Goal: Task Accomplishment & Management: Complete application form

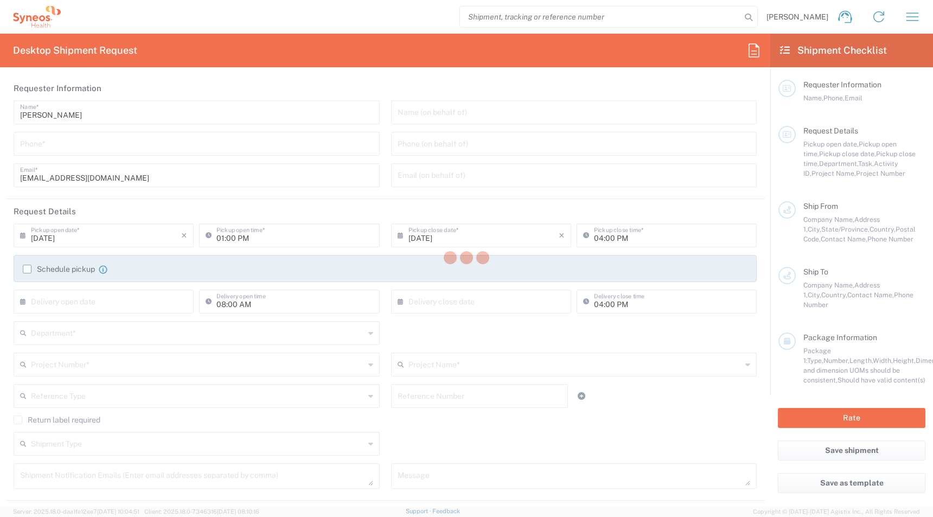
scroll to position [324, 0]
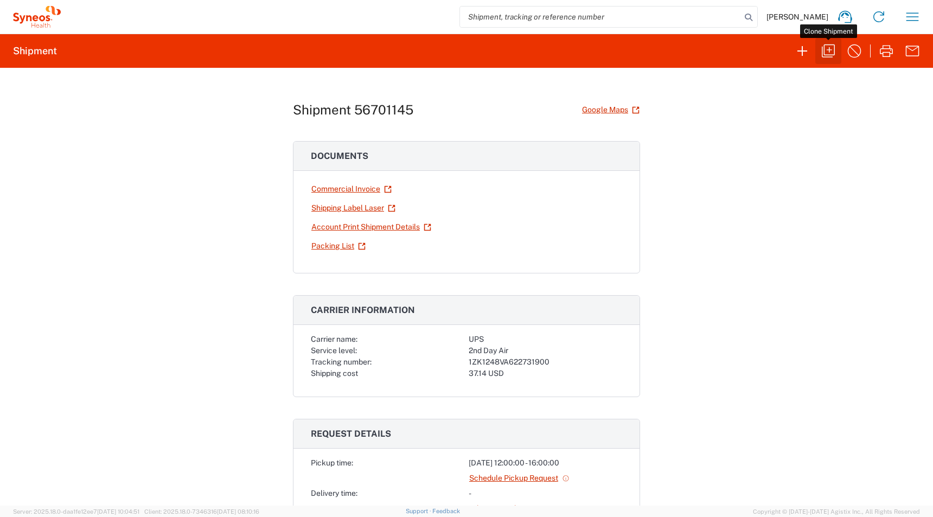
click at [826, 54] on icon "button" at bounding box center [827, 50] width 17 height 17
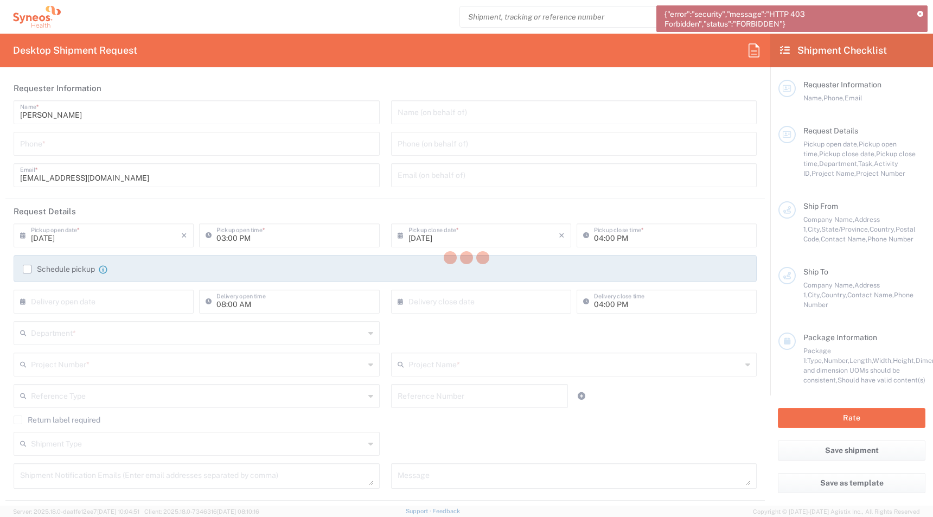
type input "[GEOGRAPHIC_DATA]"
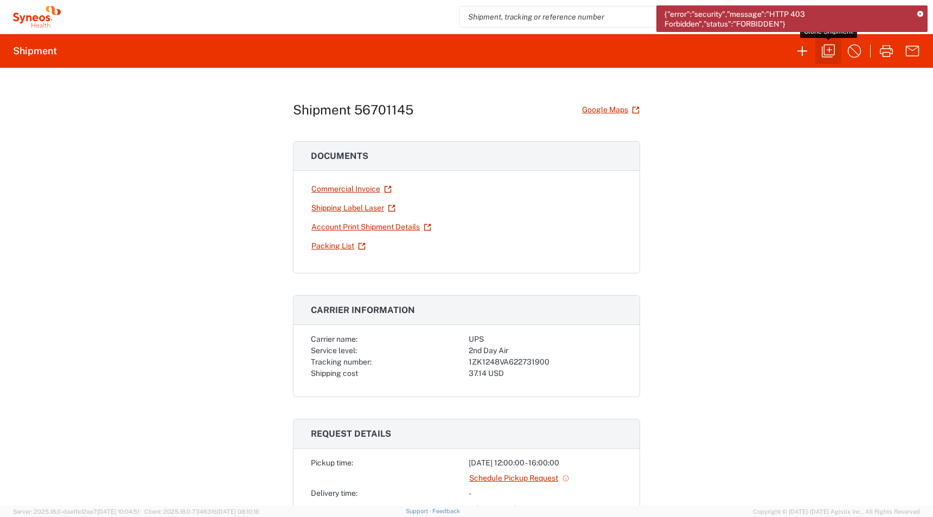
click at [837, 52] on button "button" at bounding box center [828, 51] width 26 height 26
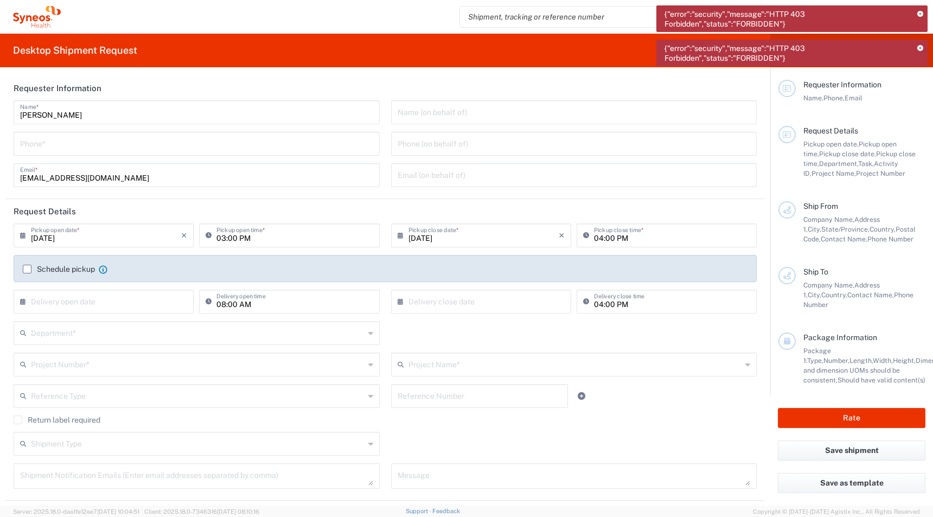
click at [922, 47] on icon at bounding box center [920, 49] width 6 height 6
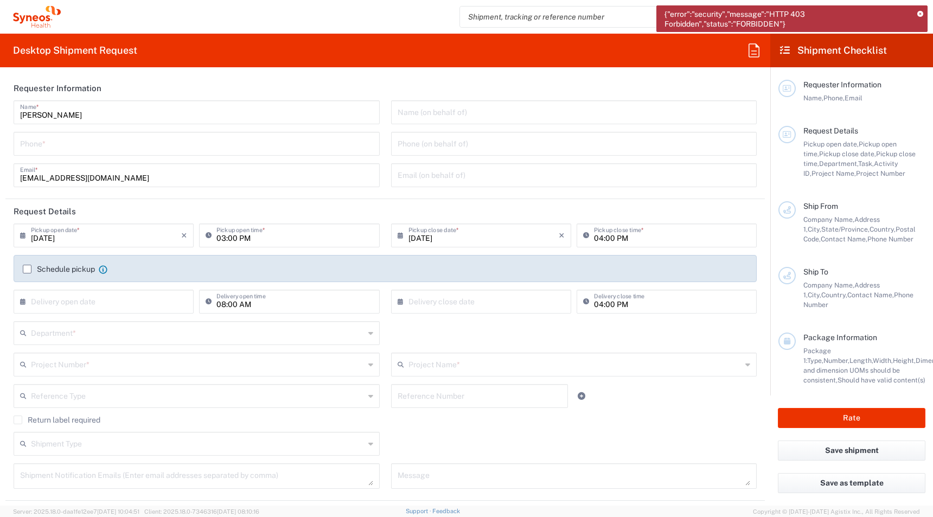
click at [919, 15] on icon at bounding box center [920, 14] width 6 height 6
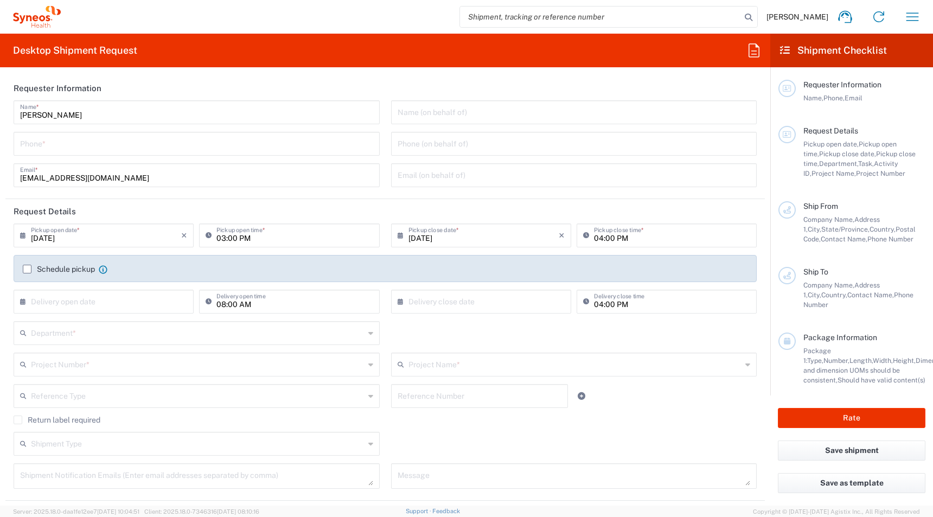
click at [40, 154] on div "Phone *" at bounding box center [197, 144] width 366 height 24
click at [34, 148] on input "tel" at bounding box center [196, 142] width 353 height 19
paste input "[PHONE_NUMBER]"
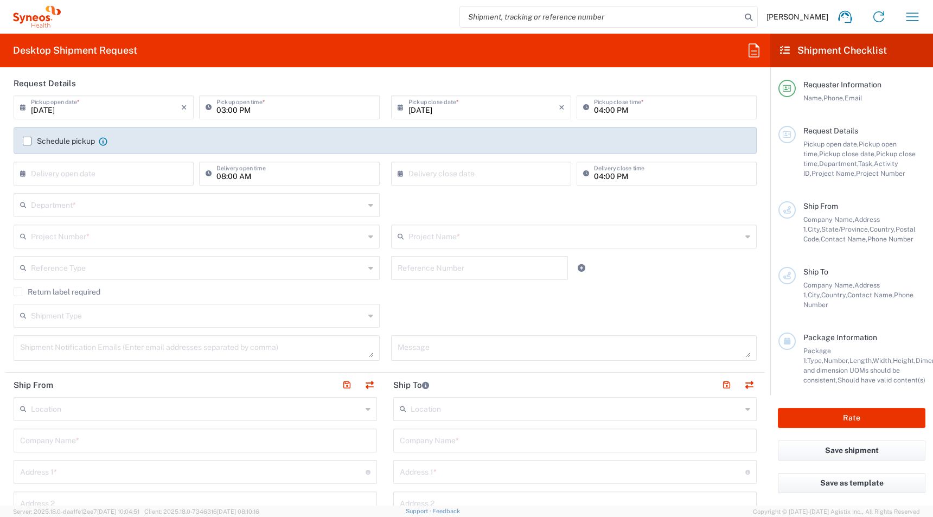
scroll to position [127, 0]
type input "[PHONE_NUMBER]"
click at [59, 238] on input "text" at bounding box center [198, 236] width 334 height 19
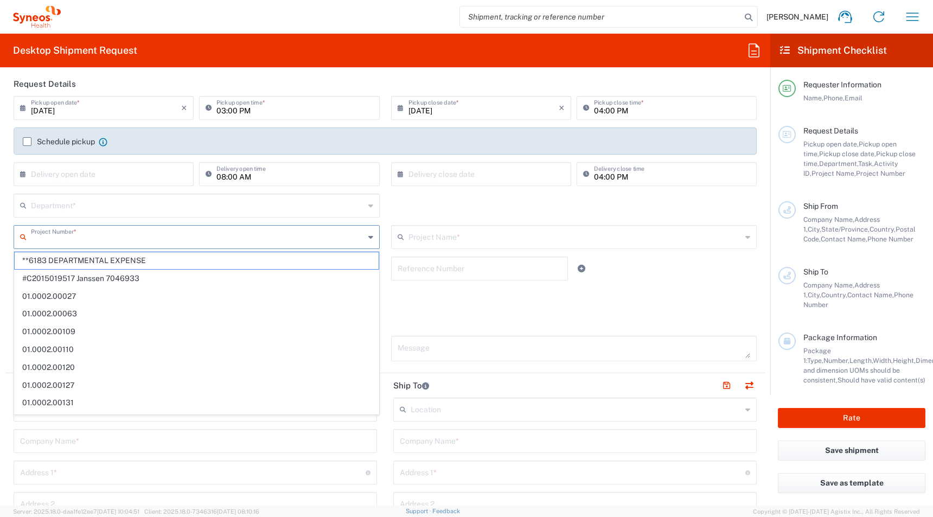
click at [56, 213] on input "text" at bounding box center [198, 204] width 334 height 19
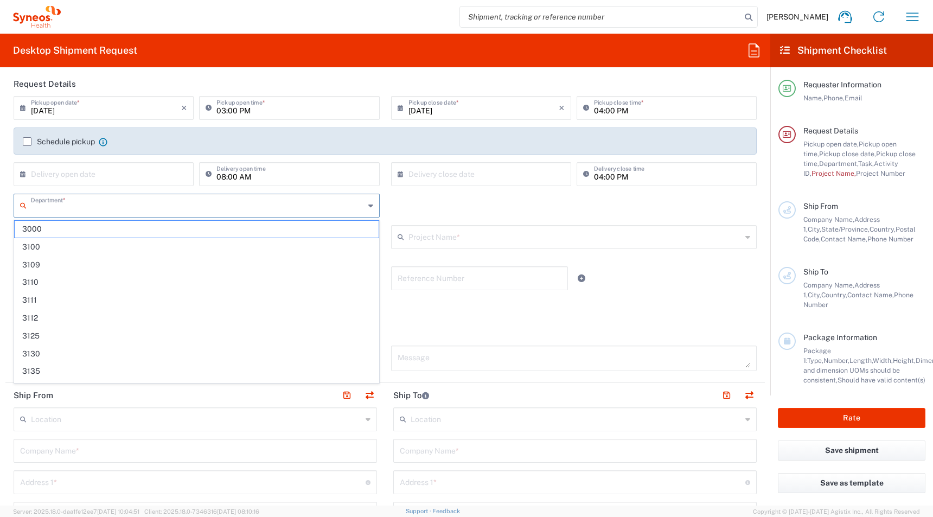
click at [7, 190] on main "[DATE] × Pickup open date * Cancel Apply 03:00 PM Pickup open time * [DATE] × P…" at bounding box center [384, 237] width 759 height 283
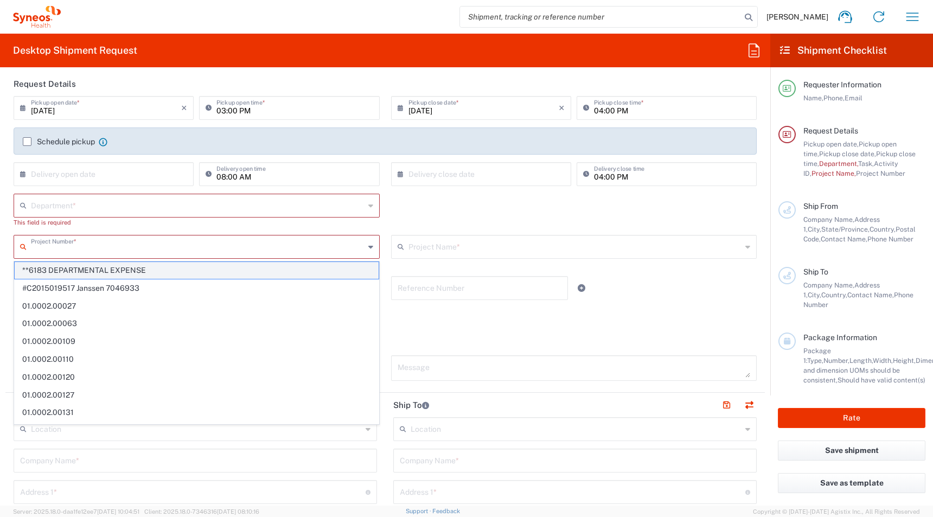
click at [45, 252] on input "text" at bounding box center [198, 245] width 334 height 19
click at [5, 184] on main "[DATE] × Pickup open date * Cancel Apply 03:00 PM Pickup open time * [DATE] × P…" at bounding box center [384, 242] width 759 height 292
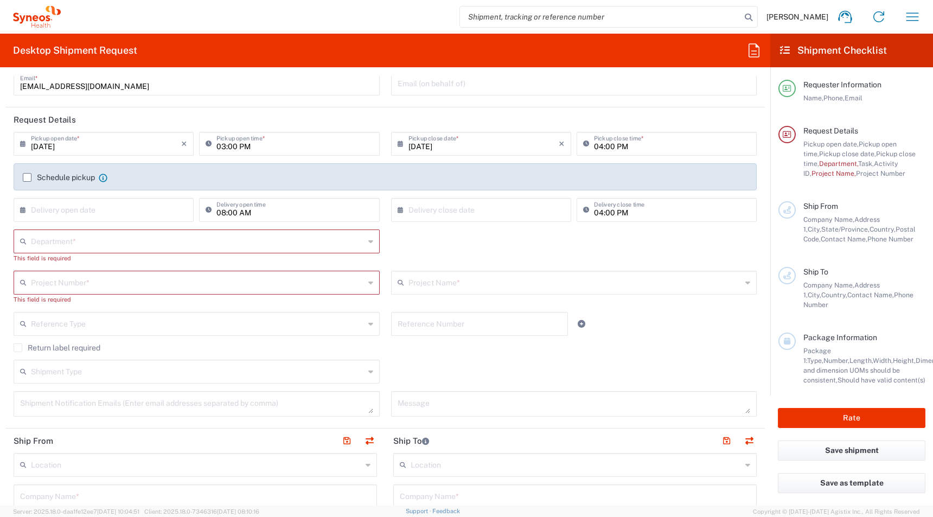
scroll to position [92, 0]
click at [47, 324] on input "text" at bounding box center [198, 322] width 334 height 19
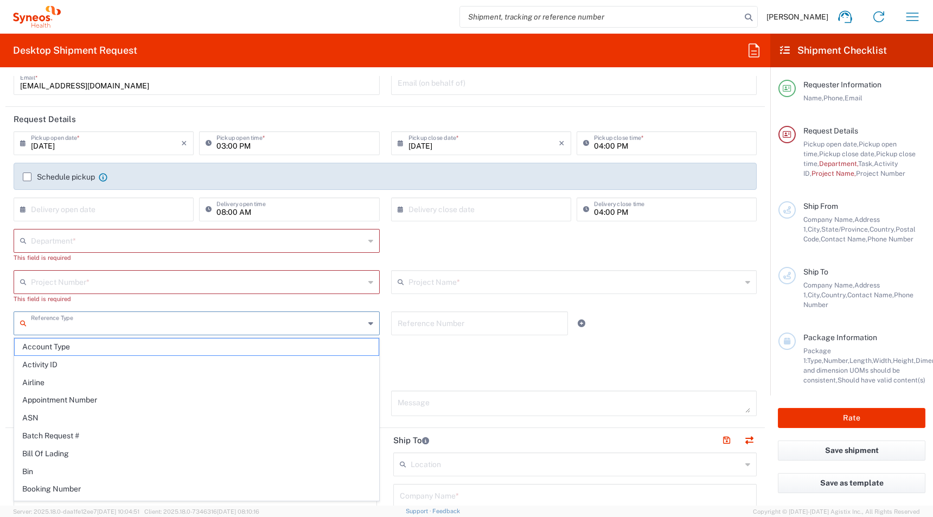
click at [45, 281] on input "text" at bounding box center [198, 281] width 334 height 19
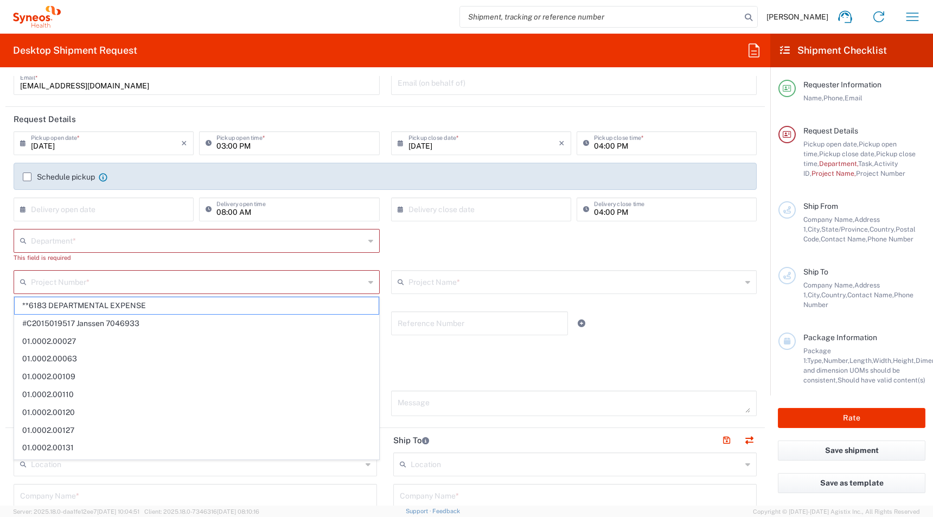
click at [5, 276] on main "[DATE] × Pickup open date * Cancel Apply 03:00 PM Pickup open time * [DATE] × P…" at bounding box center [384, 277] width 759 height 292
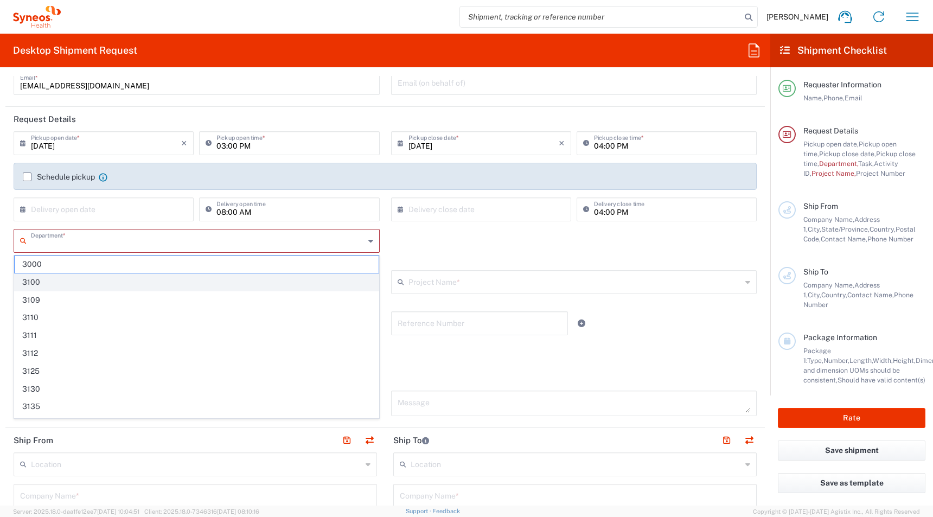
click at [100, 247] on input "text" at bounding box center [198, 239] width 334 height 19
type input "4510"
click at [70, 263] on span "4510" at bounding box center [197, 264] width 364 height 17
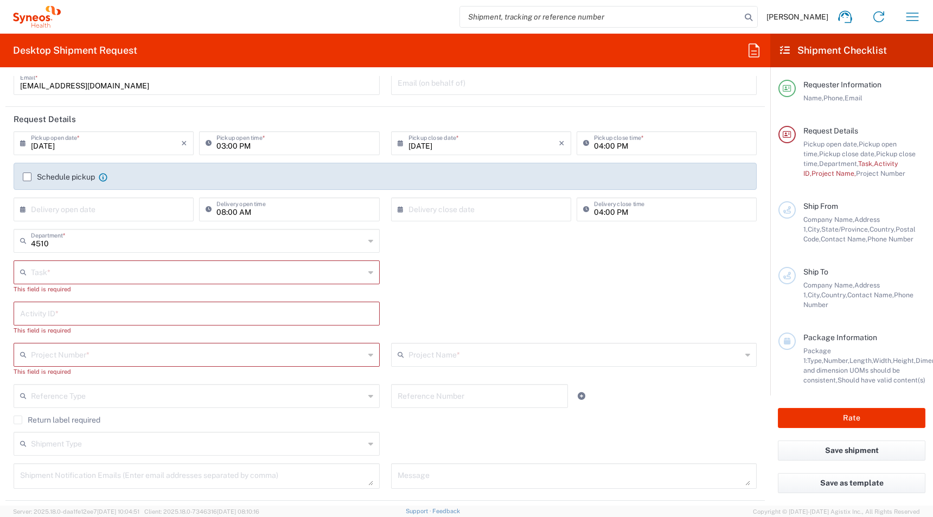
click at [47, 273] on input "text" at bounding box center [198, 271] width 334 height 19
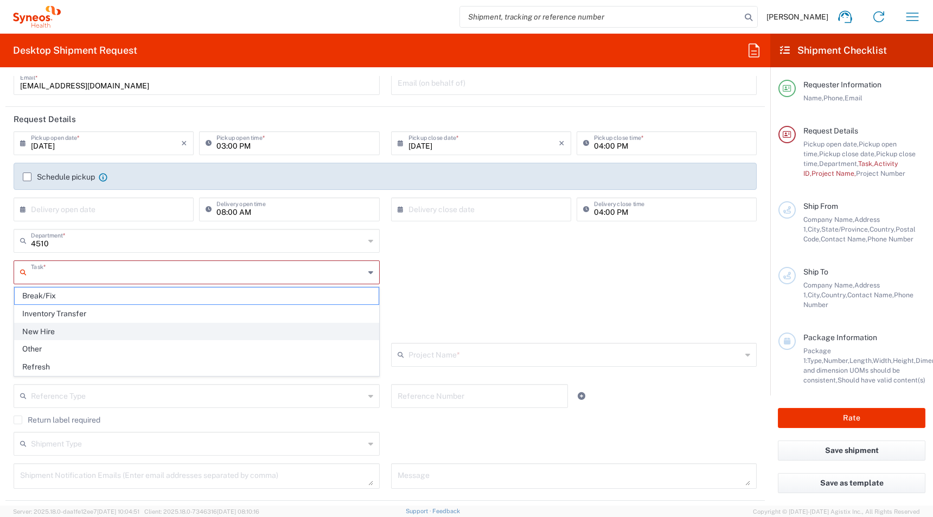
click at [36, 330] on span "New Hire" at bounding box center [197, 331] width 364 height 17
type input "New Hire"
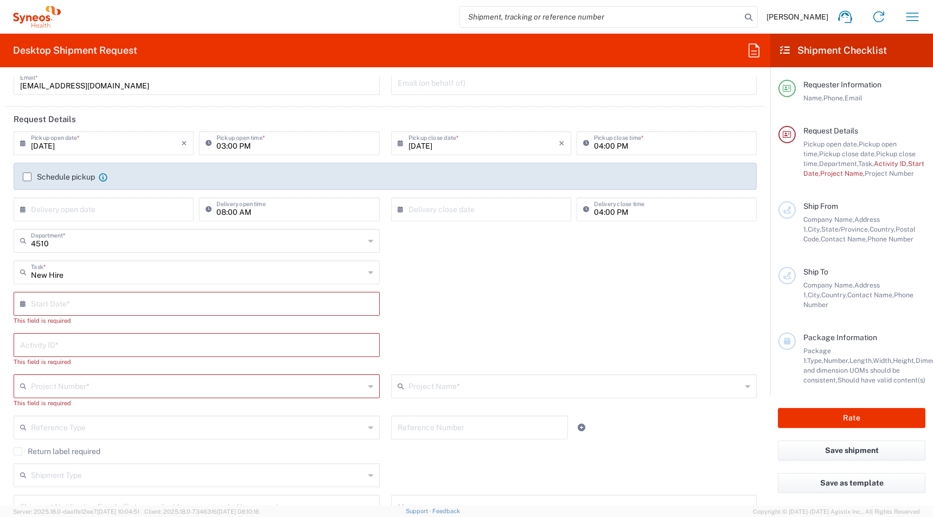
click at [40, 306] on input "text" at bounding box center [199, 302] width 336 height 19
click at [165, 374] on span "8" at bounding box center [167, 370] width 16 height 15
type input "[DATE]"
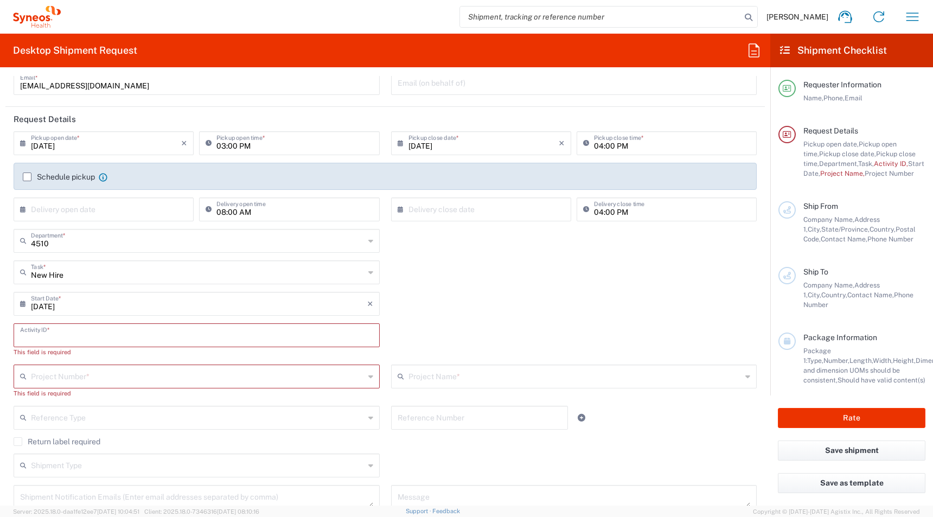
click at [78, 336] on input "text" at bounding box center [196, 334] width 353 height 19
click at [102, 329] on input "text" at bounding box center [196, 334] width 353 height 19
paste input "SCTASK2700066"
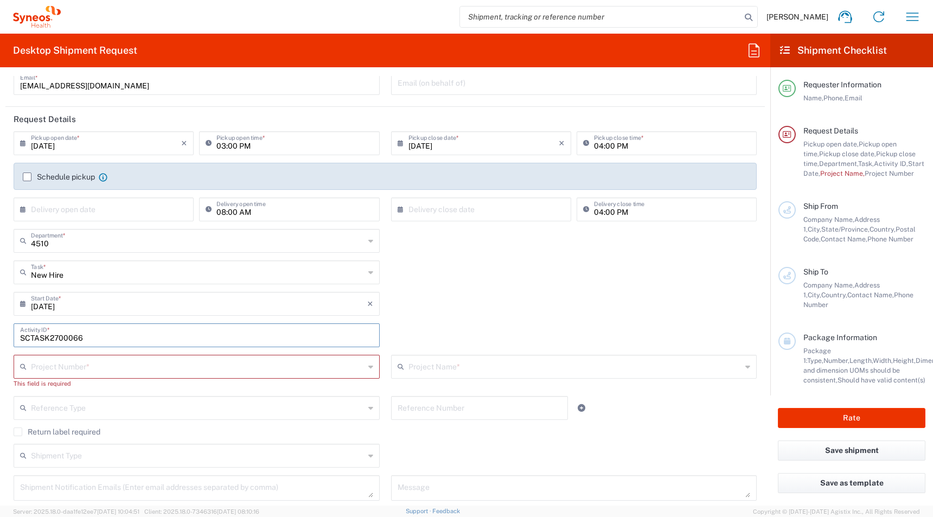
type input "SCTASK2700066"
click at [72, 365] on input "text" at bounding box center [198, 365] width 334 height 19
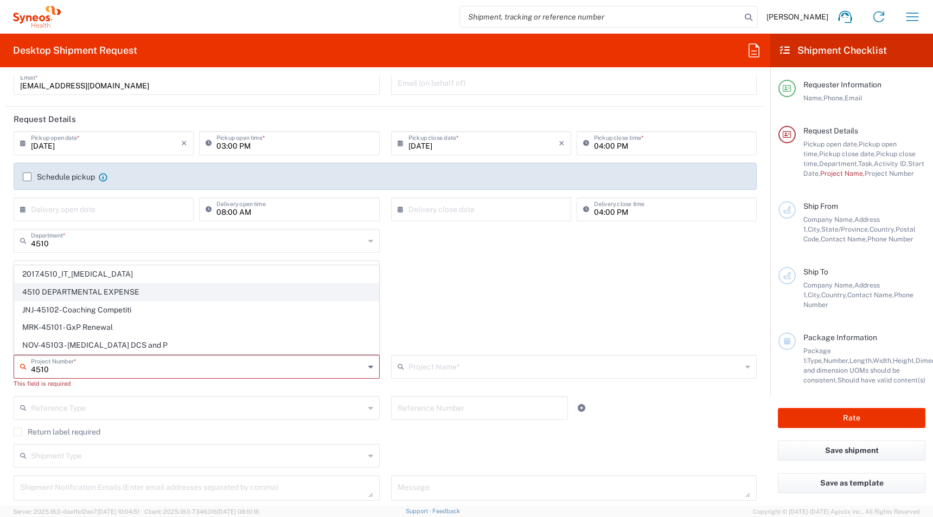
click at [34, 292] on span "4510 DEPARTMENTAL EXPENSE" at bounding box center [197, 292] width 364 height 17
type input "4510 DEPARTMENTAL EXPENSE"
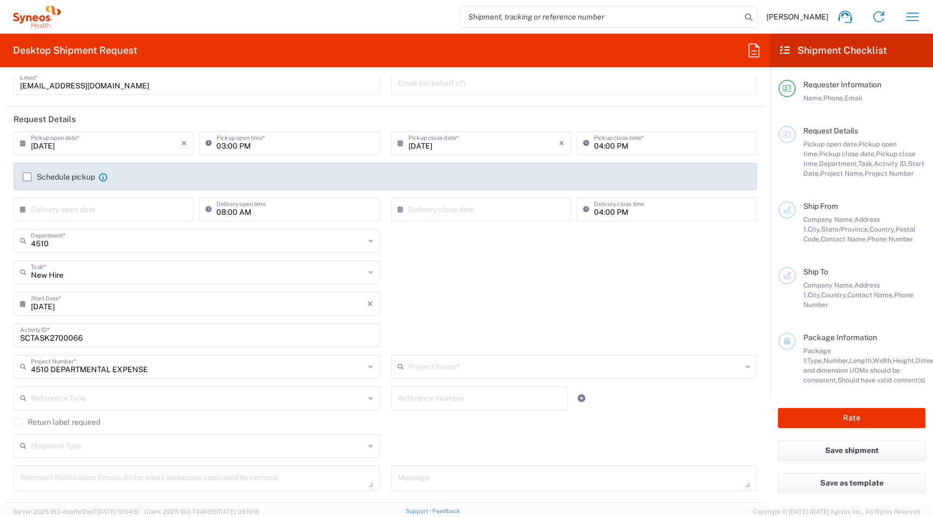
type input "4510 DEPARTMENTAL EXPENSE"
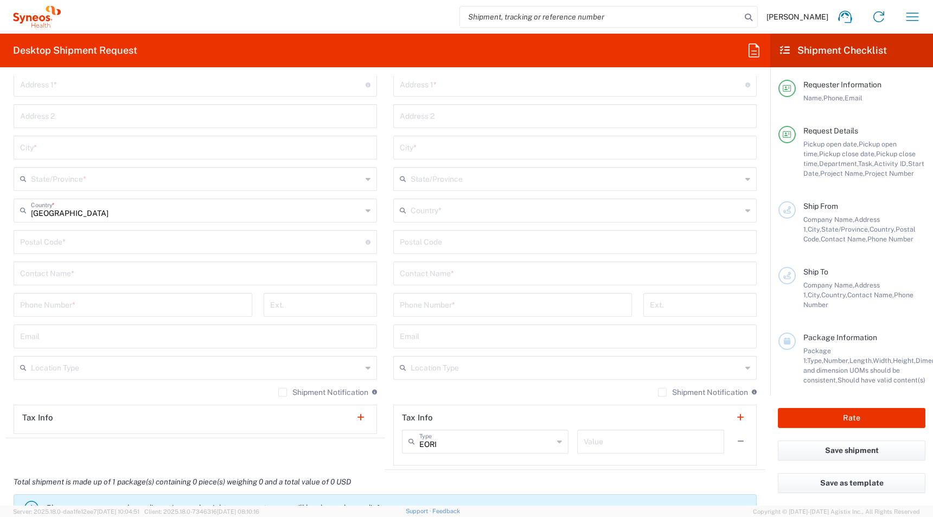
scroll to position [431, 0]
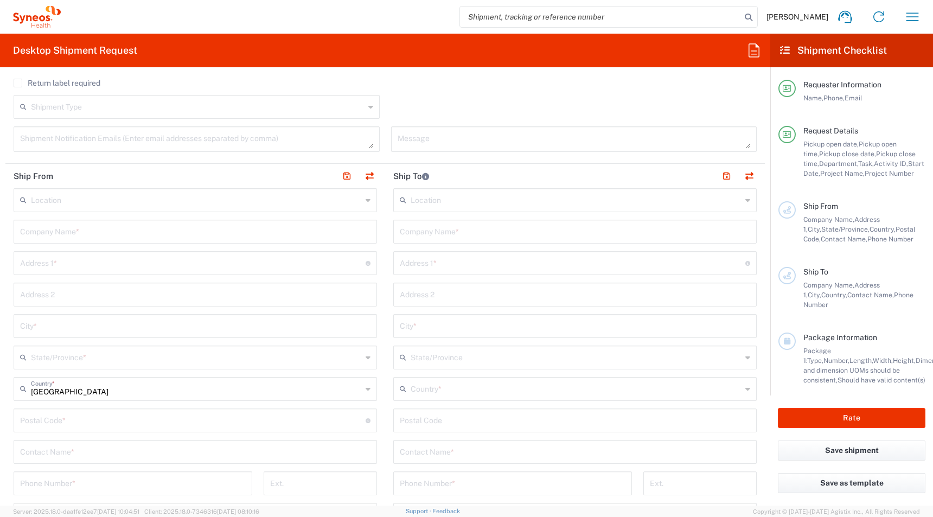
click at [54, 205] on input "text" at bounding box center [196, 199] width 331 height 19
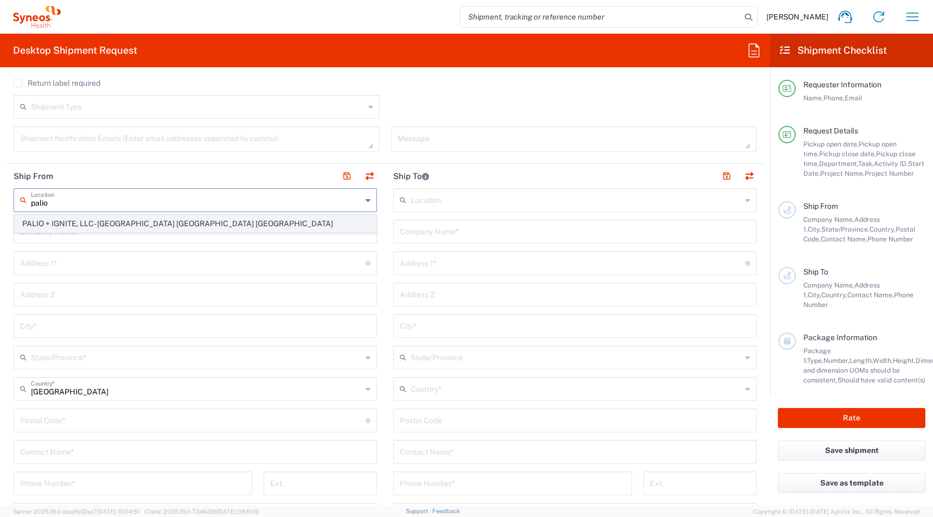
click at [30, 223] on span "PALIO + IGNITE, LLC- [GEOGRAPHIC_DATA] [GEOGRAPHIC_DATA] [GEOGRAPHIC_DATA]" at bounding box center [195, 223] width 361 height 17
type input "PALIO + IGNITE, LLC- [GEOGRAPHIC_DATA] [GEOGRAPHIC_DATA] [GEOGRAPHIC_DATA]"
type input "PALIO + IGNITE, LLC"
type input "[STREET_ADDRESS]"
type input "[GEOGRAPHIC_DATA]"
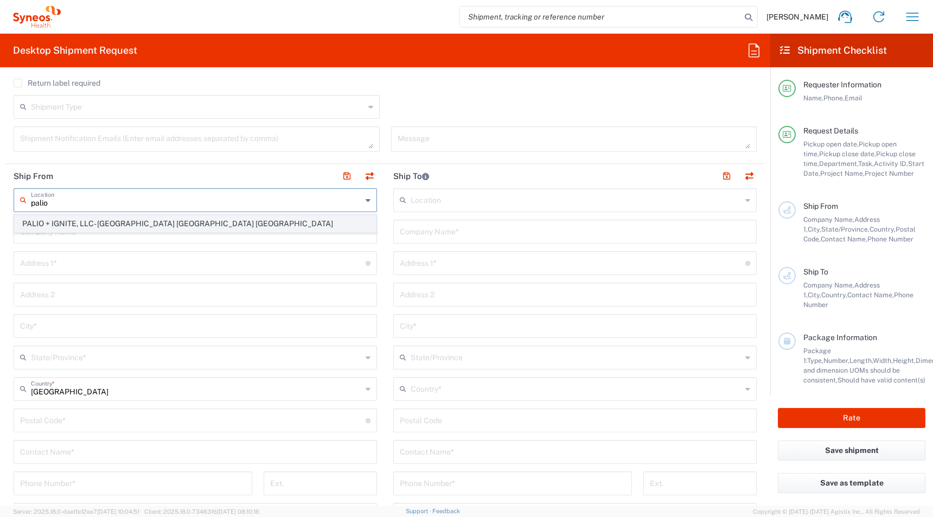
type input "[US_STATE]"
type input "43082"
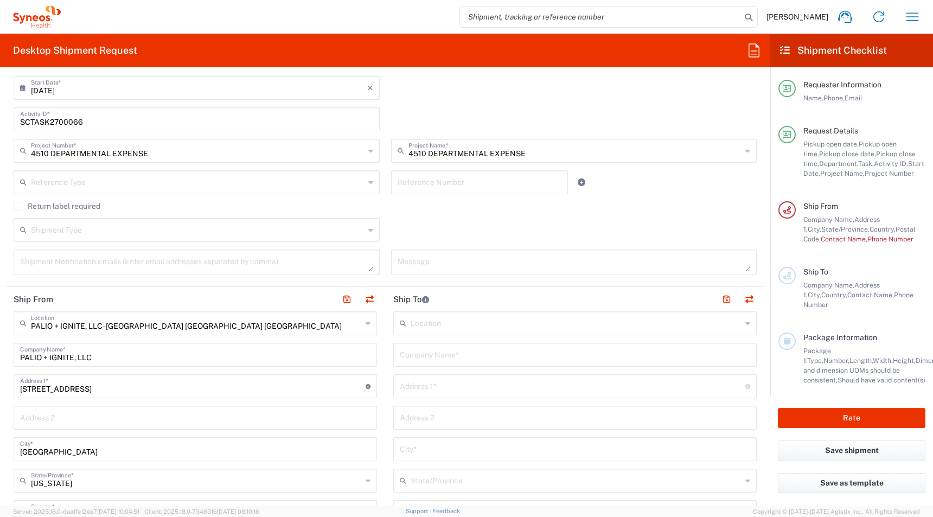
scroll to position [0, 0]
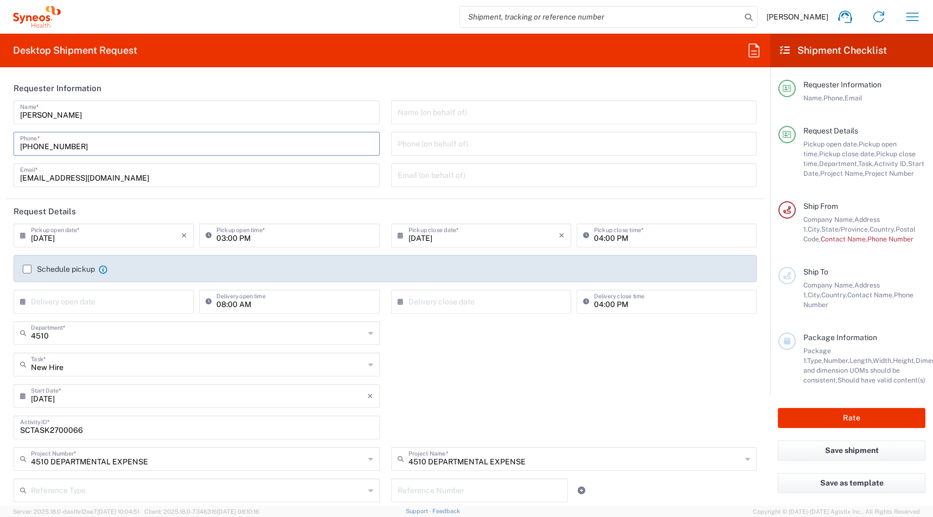
drag, startPoint x: 80, startPoint y: 152, endPoint x: -2, endPoint y: 151, distance: 81.9
click at [0, 151] on html "[PERSON_NAME] Home Shipment estimator Shipment tracking Desktop shipment reques…" at bounding box center [466, 258] width 933 height 517
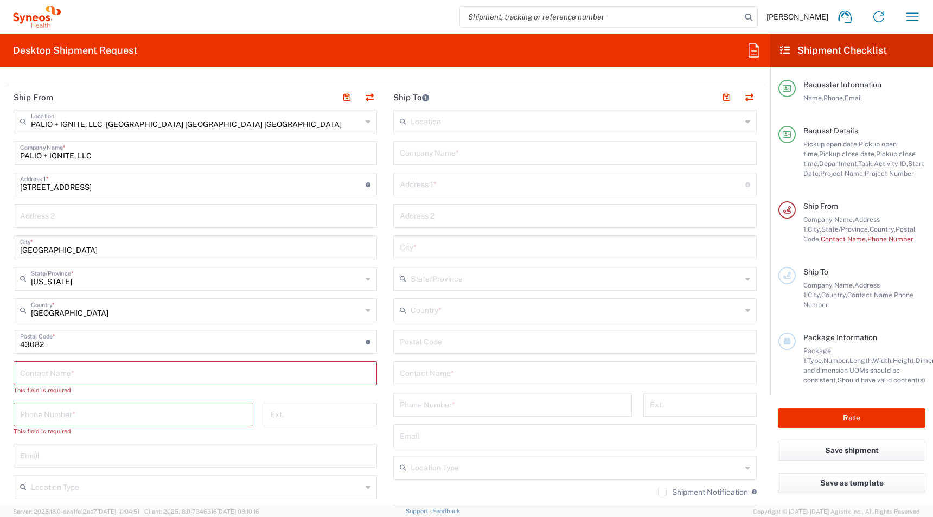
scroll to position [519, 0]
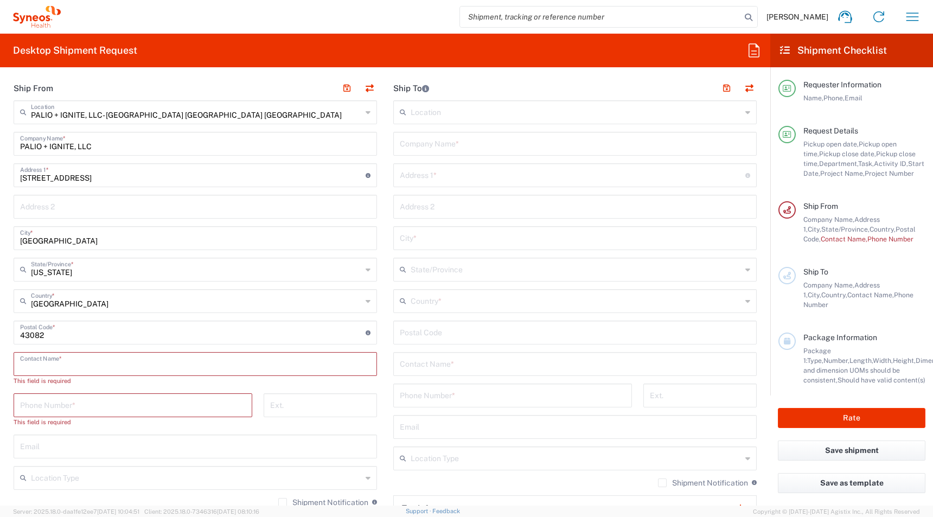
click at [42, 362] on input "text" at bounding box center [195, 363] width 350 height 19
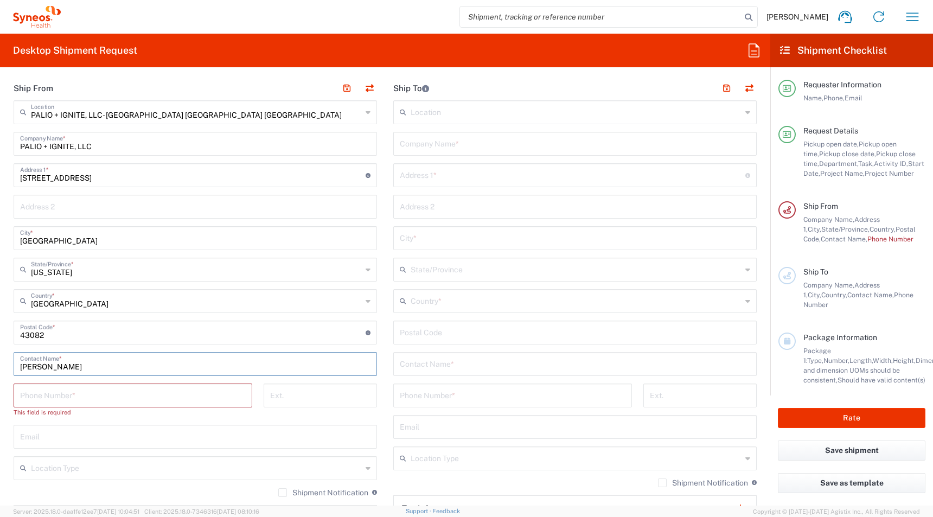
type input "[PERSON_NAME]"
paste input "[PHONE_NUMBER]"
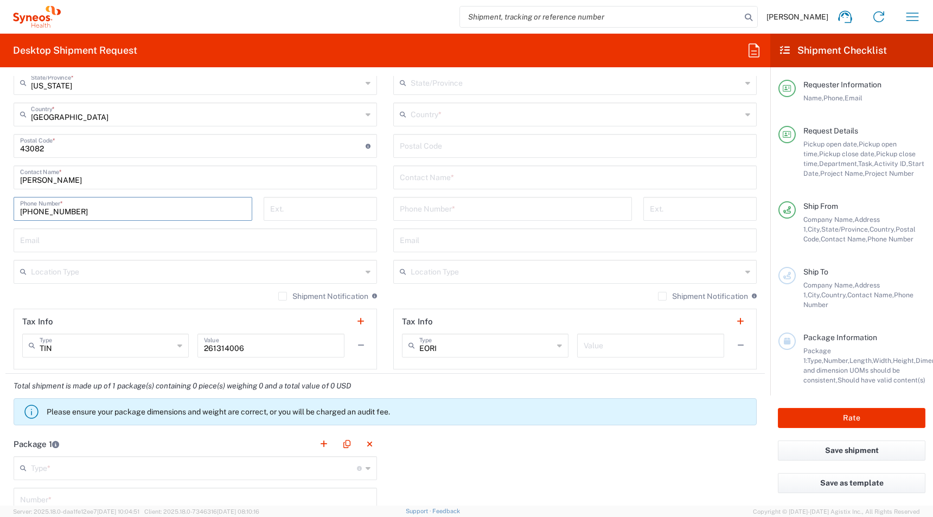
scroll to position [738, 0]
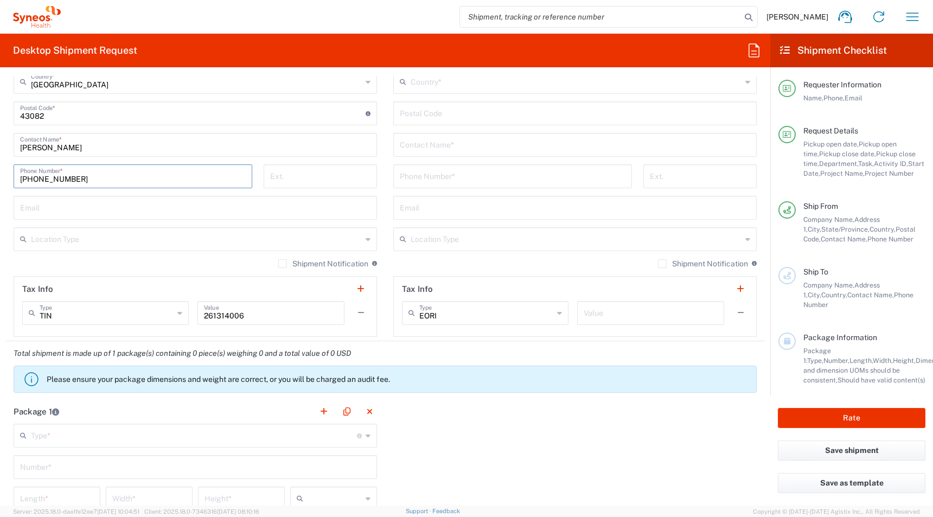
type input "[PHONE_NUMBER]"
click at [44, 210] on input "text" at bounding box center [195, 206] width 350 height 19
click at [6, 235] on main "PALIO + IGNITE, LLC- [GEOGRAPHIC_DATA] [GEOGRAPHIC_DATA] [GEOGRAPHIC_DATA] Loca…" at bounding box center [195, 109] width 380 height 456
click at [43, 218] on div "Email" at bounding box center [195, 208] width 363 height 24
click at [59, 206] on input "text" at bounding box center [195, 206] width 350 height 19
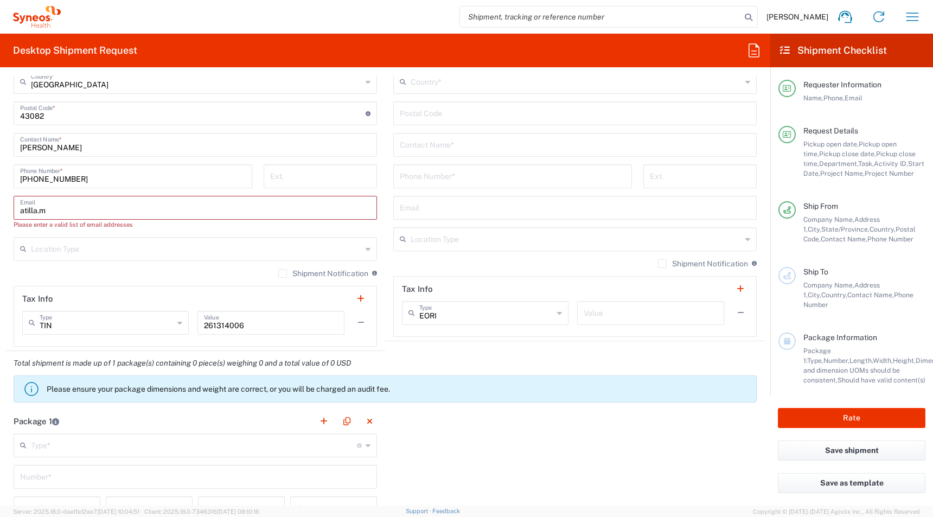
type input "[EMAIL_ADDRESS][DOMAIN_NAME]"
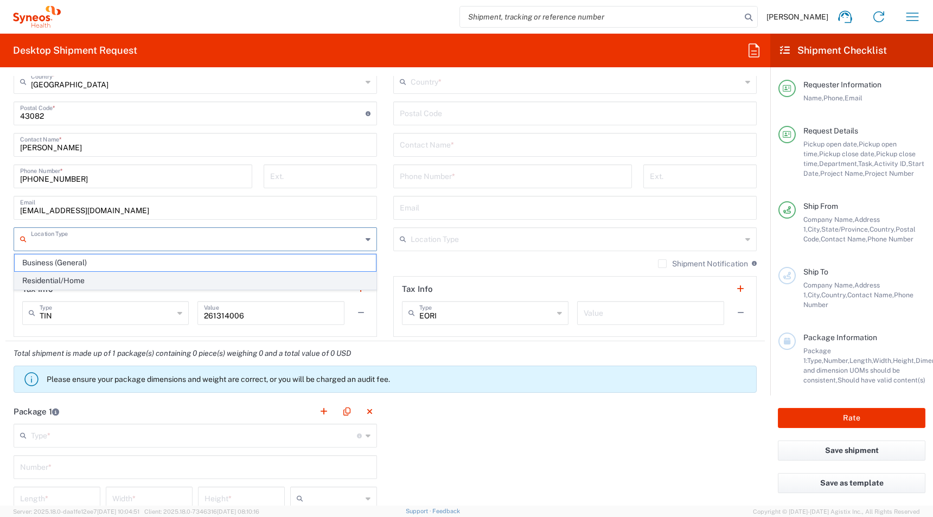
click at [44, 284] on span "Residential/Home" at bounding box center [195, 280] width 361 height 17
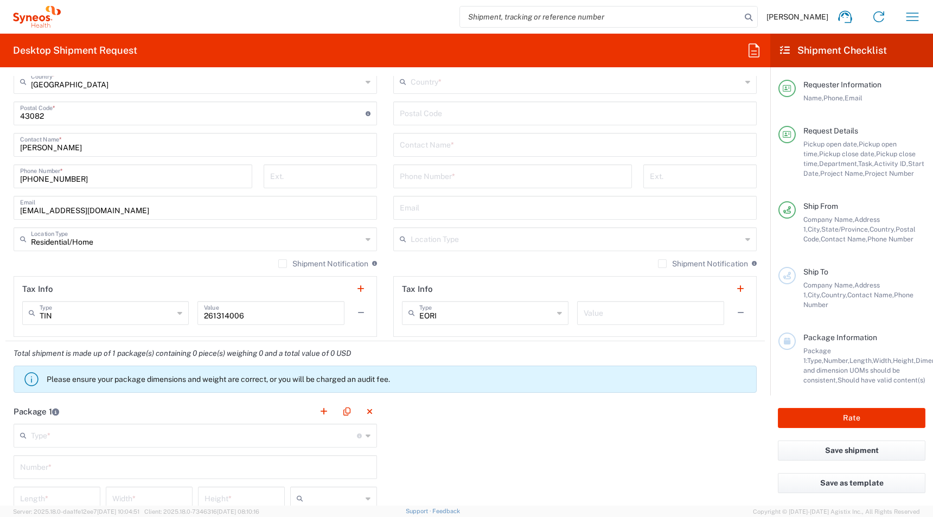
type input "Residential/Home"
click at [51, 236] on input "Residential/Home" at bounding box center [196, 238] width 331 height 19
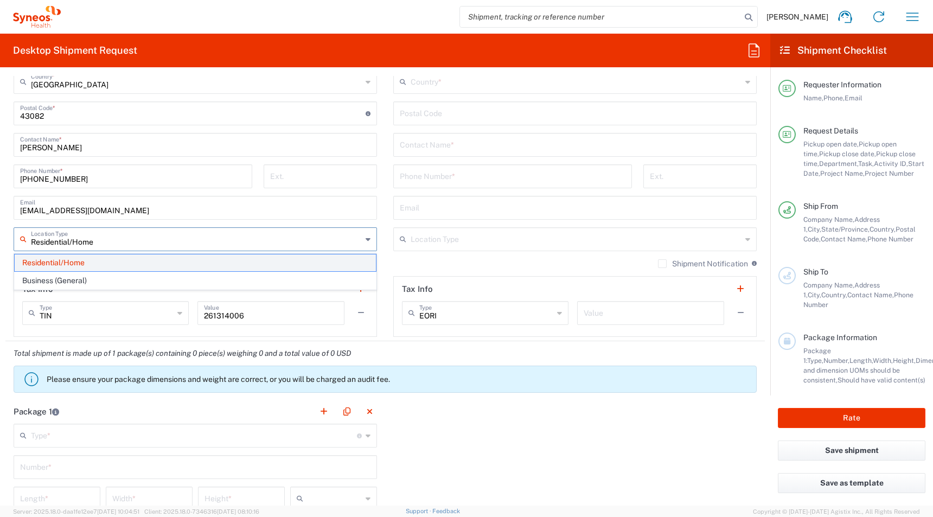
click at [39, 267] on span "Residential/Home" at bounding box center [195, 262] width 361 height 17
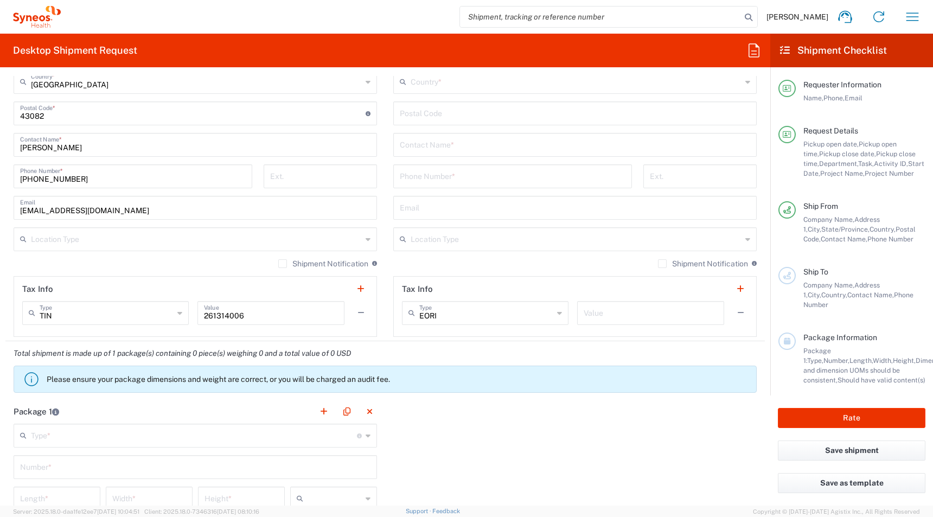
click at [46, 235] on input "text" at bounding box center [196, 238] width 331 height 19
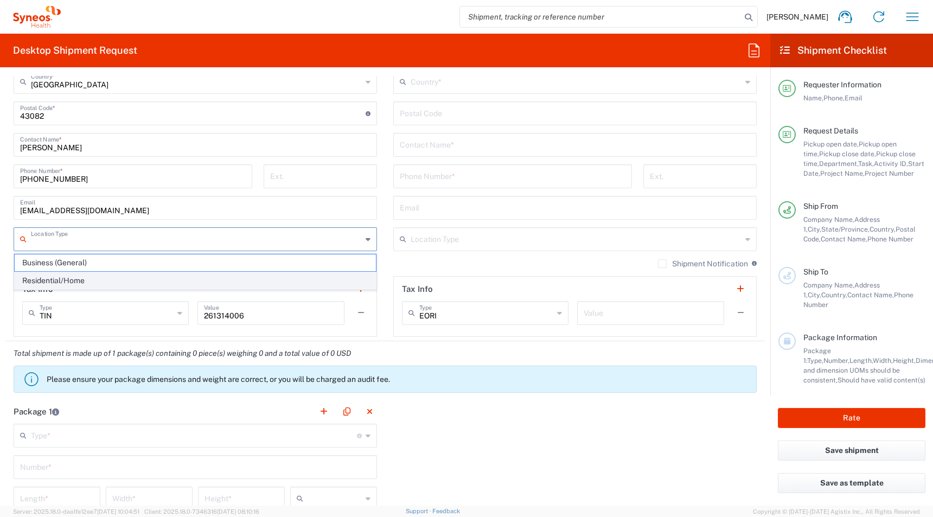
click at [43, 278] on span "Residential/Home" at bounding box center [195, 280] width 361 height 17
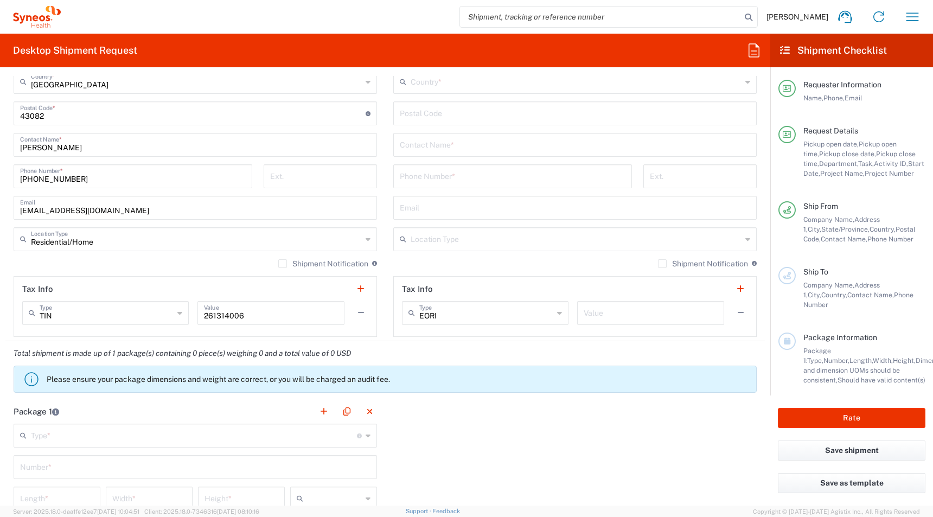
click at [50, 246] on input "Residential/Home" at bounding box center [196, 238] width 331 height 19
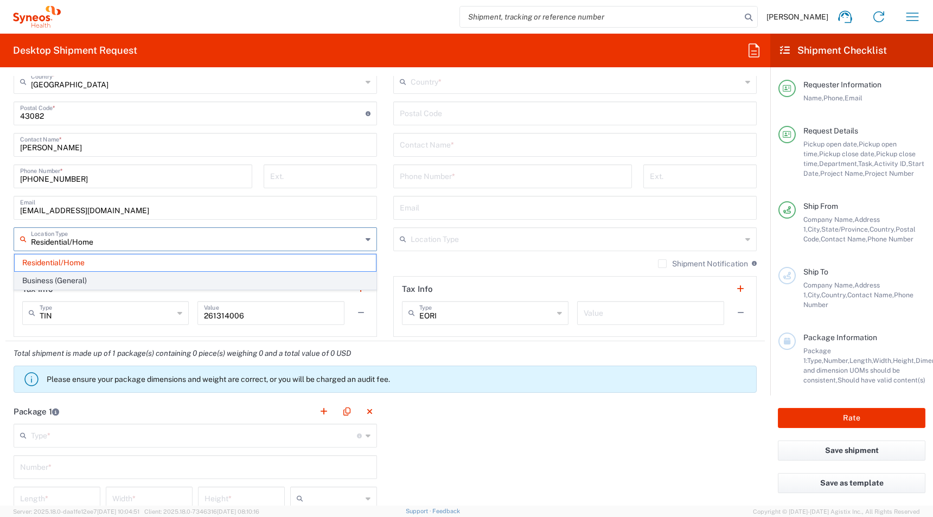
click at [41, 279] on span "Business (General)" at bounding box center [195, 280] width 361 height 17
type input "Business (General)"
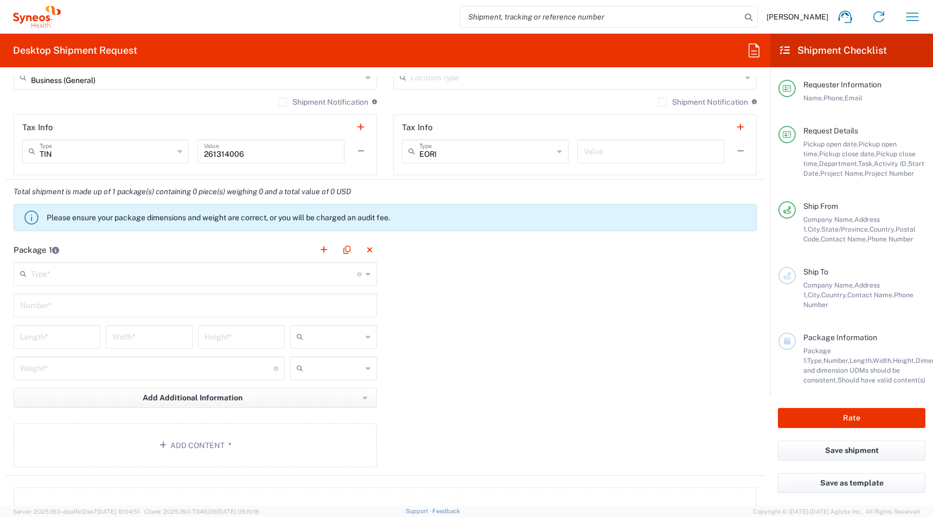
scroll to position [954, 0]
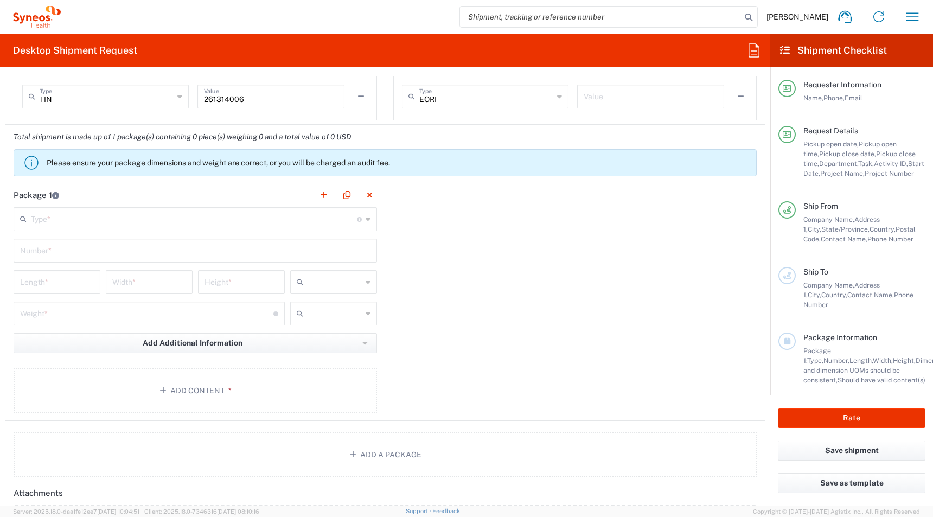
click at [41, 202] on header "Package 1" at bounding box center [195, 195] width 380 height 24
click at [41, 208] on div "Type * Material used to package goods" at bounding box center [195, 219] width 363 height 24
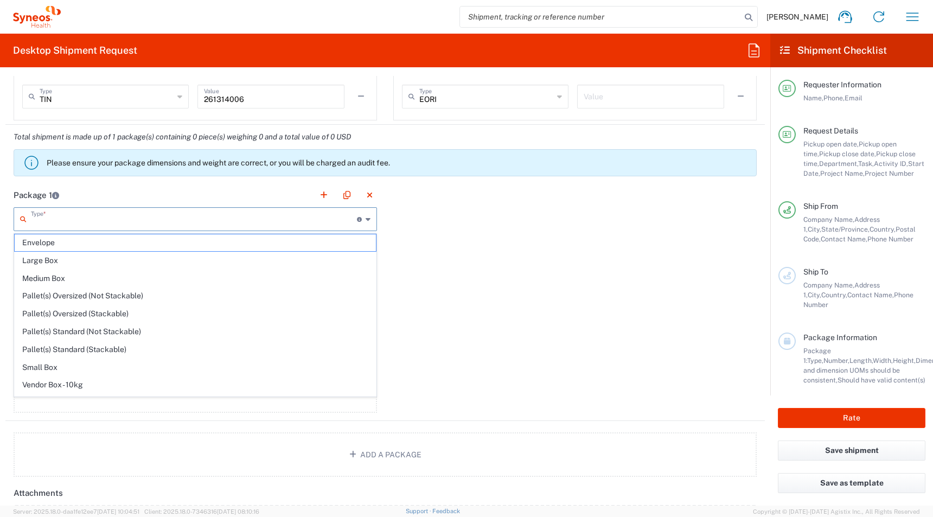
click at [37, 224] on input "text" at bounding box center [194, 218] width 326 height 19
click at [33, 278] on span "Medium Box" at bounding box center [195, 278] width 361 height 17
type input "Medium Box"
type input "13"
type input "11.5"
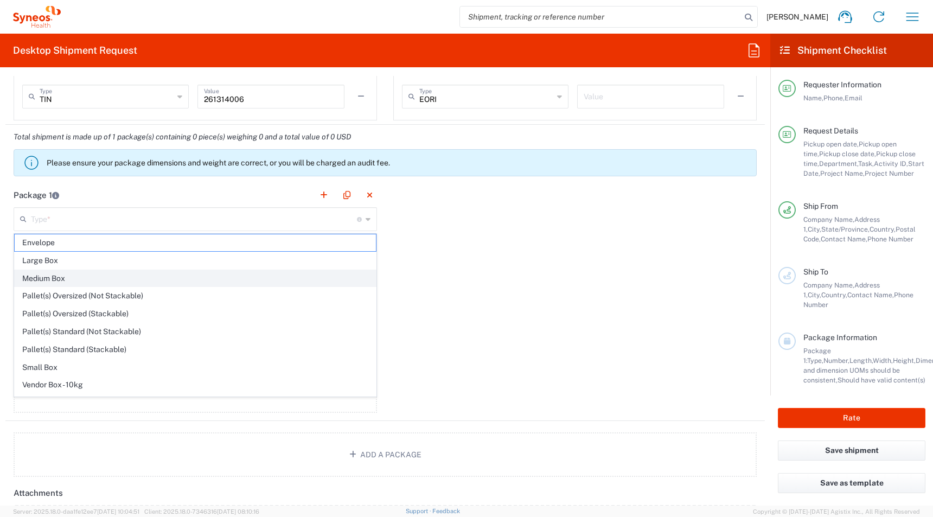
type input "2.5"
type input "in"
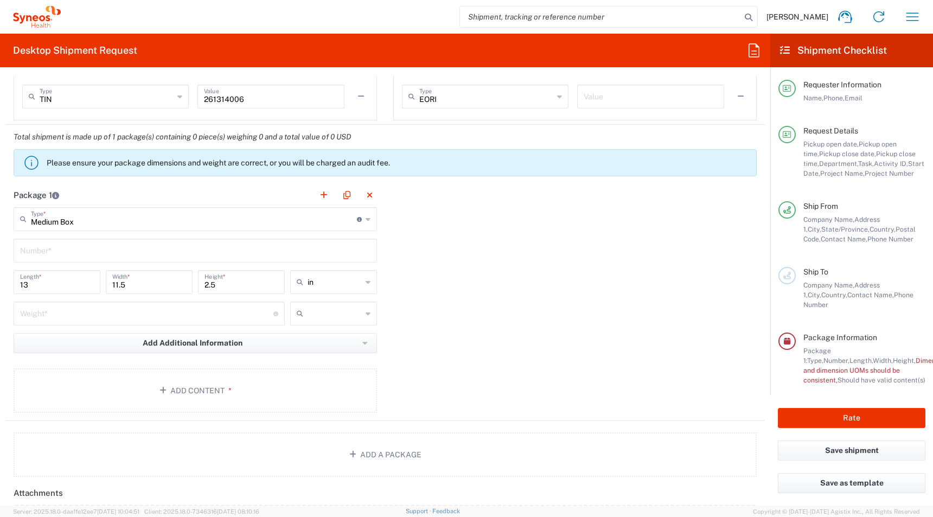
click at [45, 255] on input "text" at bounding box center [195, 249] width 350 height 19
type input "1"
click at [24, 311] on input "number" at bounding box center [146, 312] width 253 height 19
click at [61, 313] on input "number" at bounding box center [146, 312] width 253 height 19
type input "6"
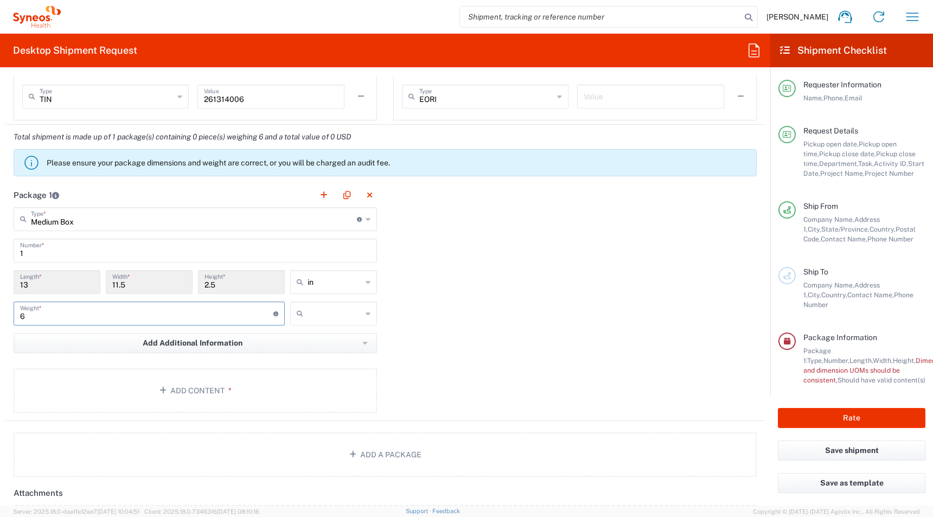
click at [313, 307] on input "text" at bounding box center [334, 313] width 54 height 17
click at [309, 355] on span "lbs" at bounding box center [333, 355] width 85 height 17
type input "lbs"
click at [172, 381] on button "Add Content *" at bounding box center [195, 390] width 363 height 44
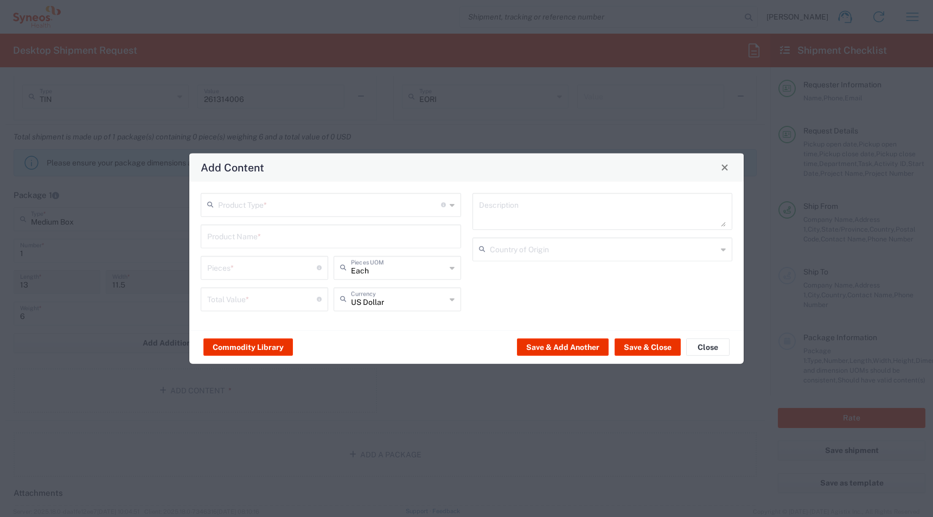
click at [245, 195] on input "text" at bounding box center [329, 203] width 223 height 19
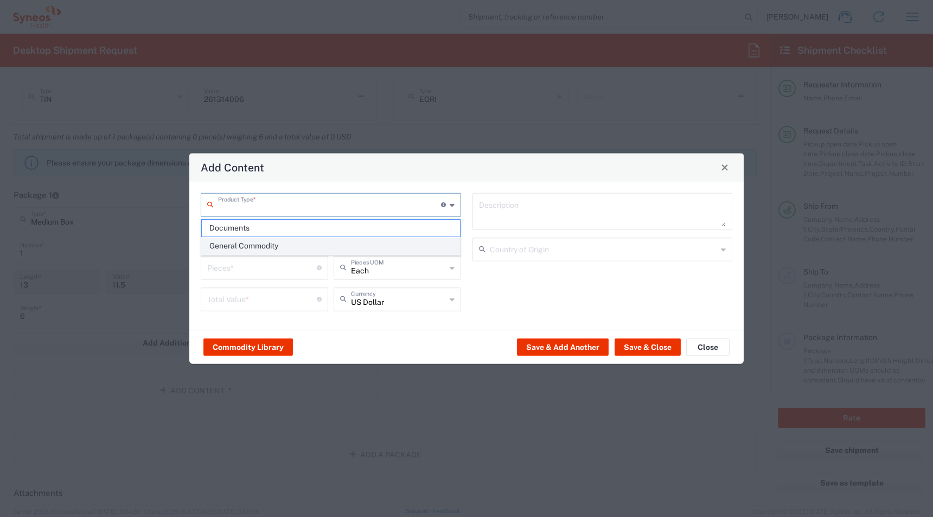
click at [231, 246] on span "General Commodity" at bounding box center [331, 246] width 258 height 17
type input "General Commodity"
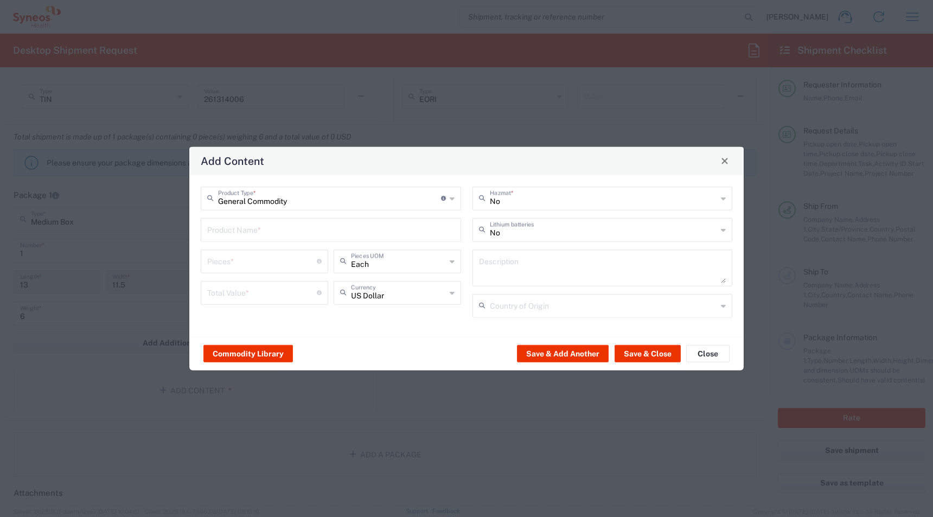
click at [226, 234] on input "text" at bounding box center [330, 228] width 247 height 19
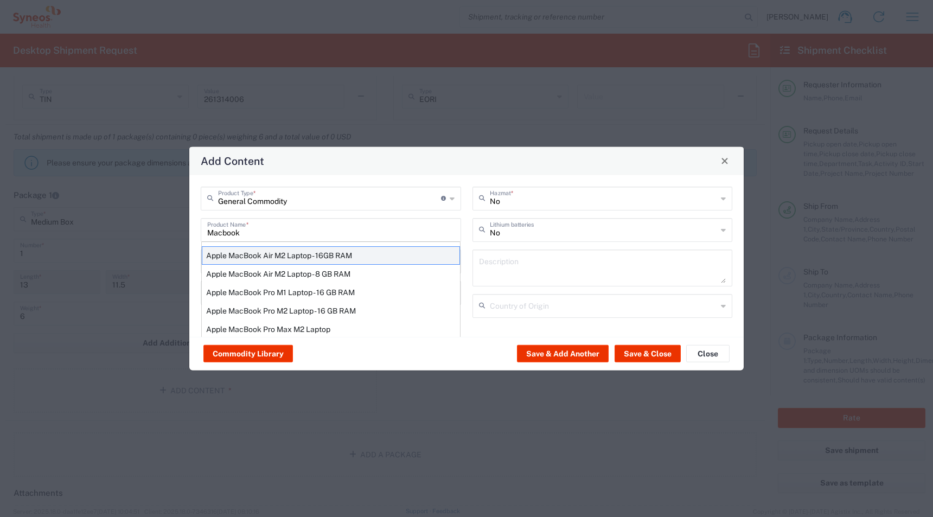
click at [239, 253] on div "Apple MacBook Air M2 Laptop - 16GB RAM" at bounding box center [331, 255] width 258 height 18
type input "Apple MacBook Air M2 Laptop - 16GB RAM"
type input "1"
type textarea "M2 - 8-core CPU - 8-core GPU - 16 GB RAM - 512 GB SSD"
type input "[GEOGRAPHIC_DATA]"
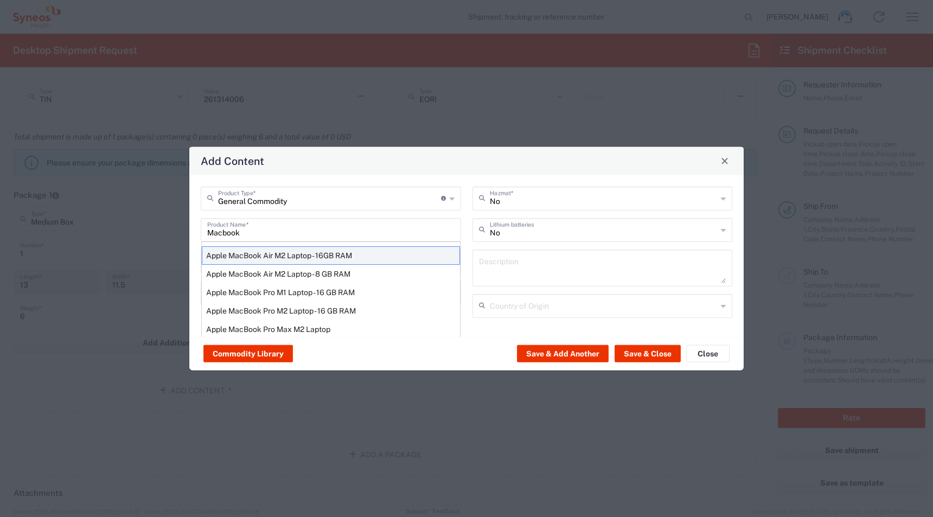
type input "Yes"
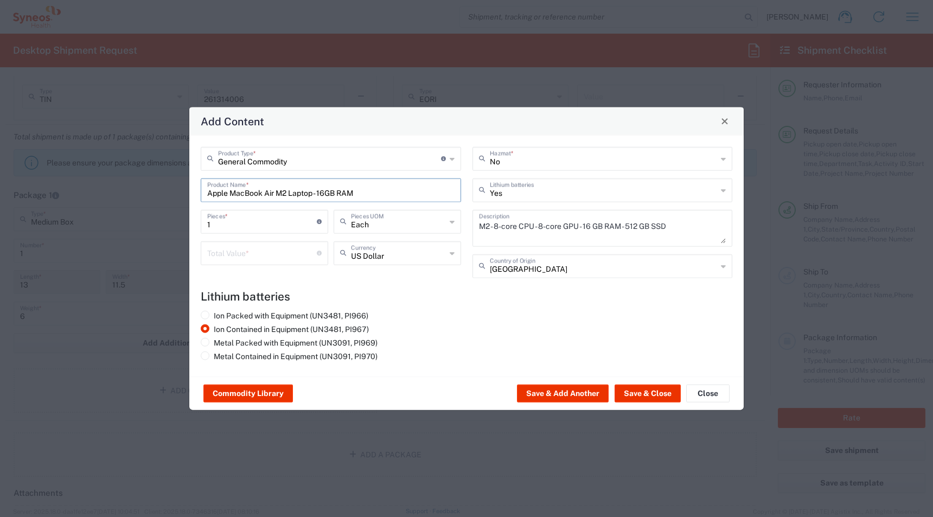
click at [227, 254] on input "number" at bounding box center [262, 251] width 110 height 19
type input "900"
click at [625, 390] on button "Save & Close" at bounding box center [647, 392] width 66 height 17
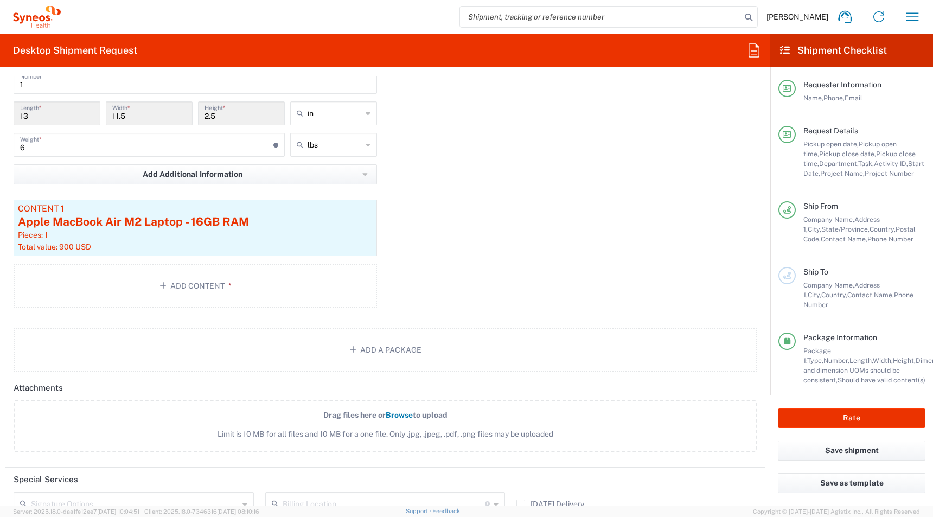
scroll to position [1307, 0]
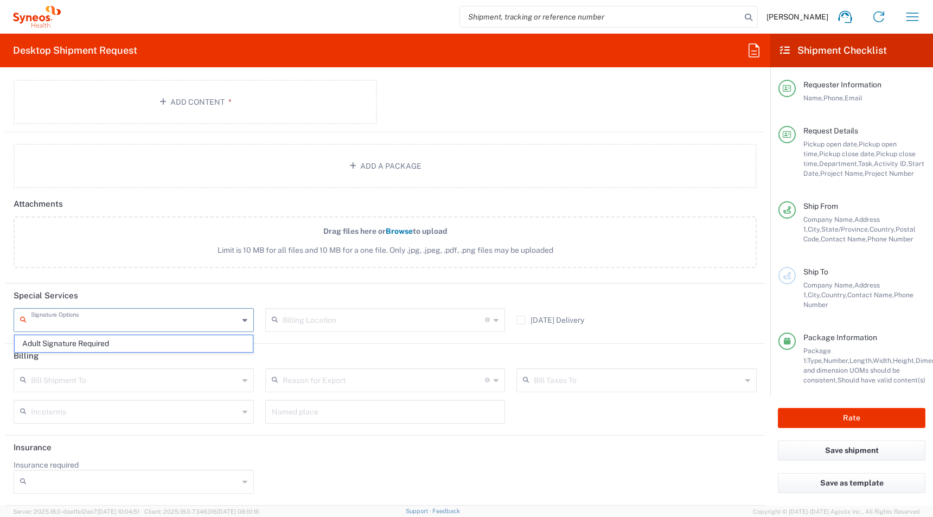
click at [73, 324] on input "text" at bounding box center [135, 319] width 208 height 19
click at [67, 344] on span "Adult Signature Required" at bounding box center [134, 343] width 238 height 17
type input "Adult Signature Required"
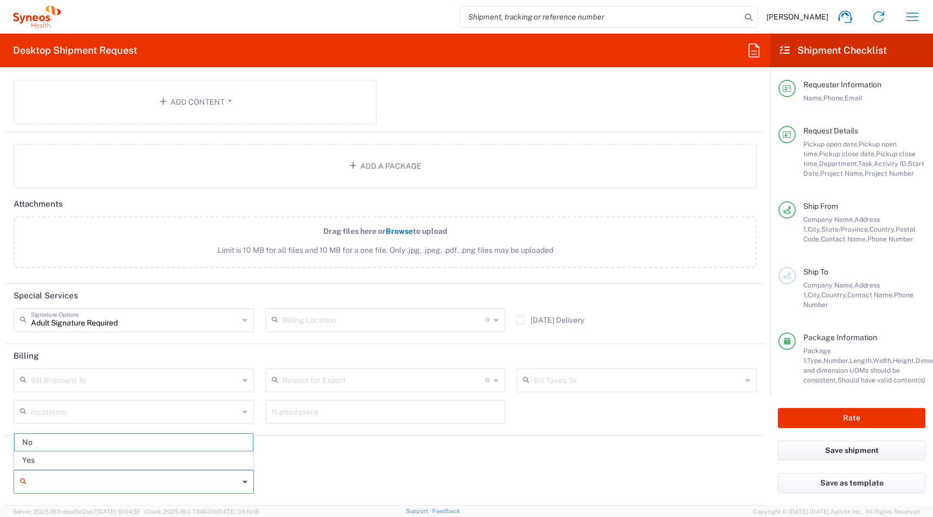
click at [50, 477] on input "Insurance required" at bounding box center [135, 481] width 208 height 17
click at [41, 457] on span "Yes" at bounding box center [134, 460] width 238 height 17
type input "Yes"
click at [372, 476] on input "Insurance Value" at bounding box center [385, 481] width 227 height 17
type input "900"
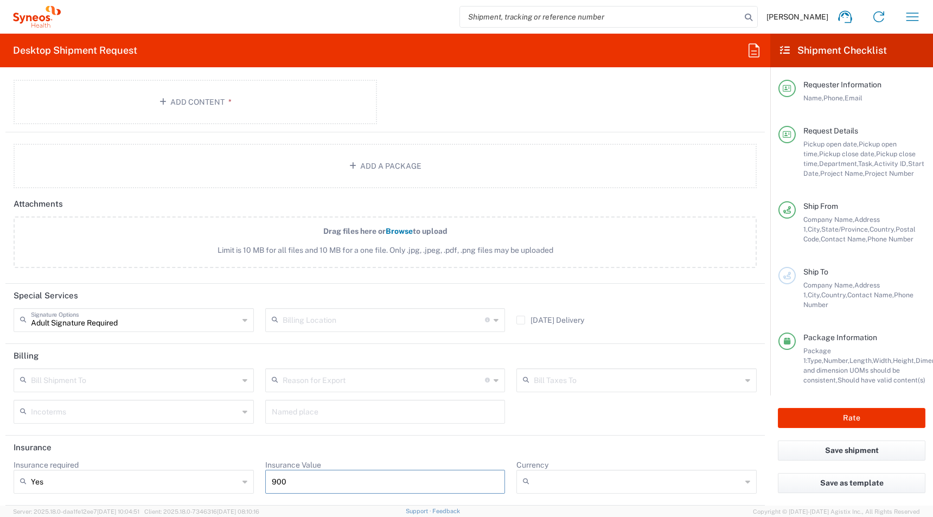
click at [536, 480] on input "Currency" at bounding box center [638, 481] width 208 height 17
click at [537, 454] on span "USD" at bounding box center [636, 460] width 238 height 17
type input "USD"
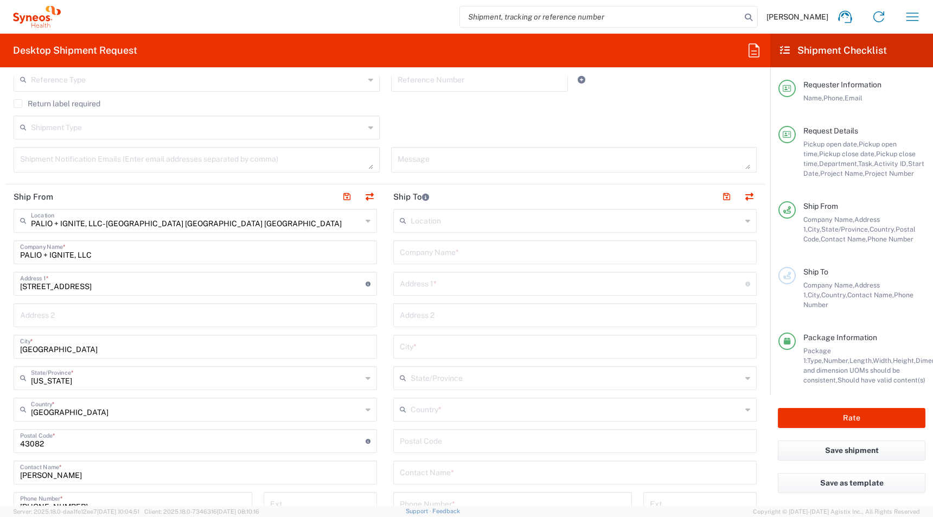
scroll to position [406, 0]
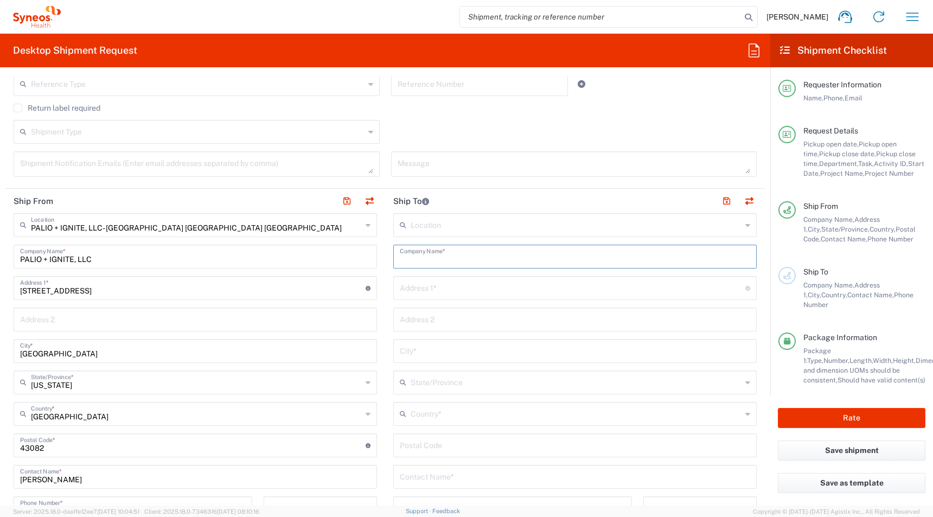
click at [415, 257] on input "text" at bounding box center [575, 255] width 350 height 19
paste input "[PERSON_NAME]"
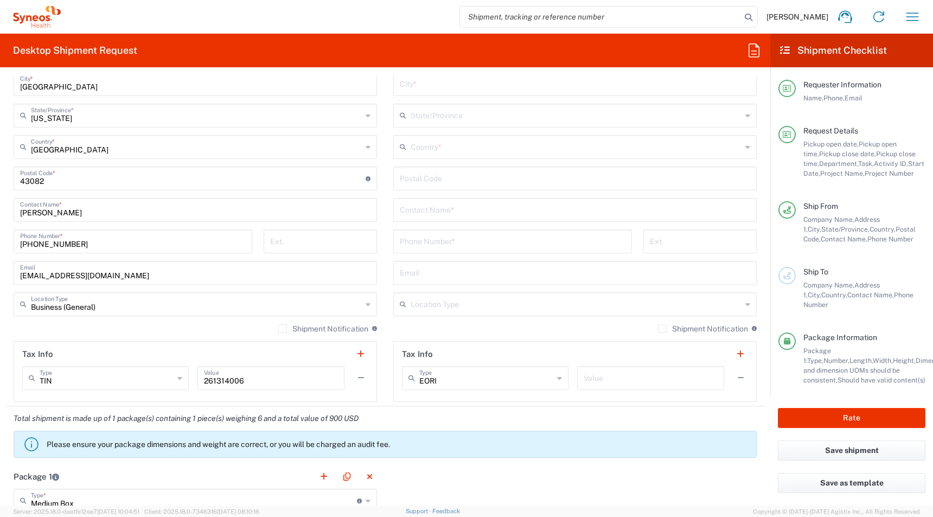
scroll to position [718, 0]
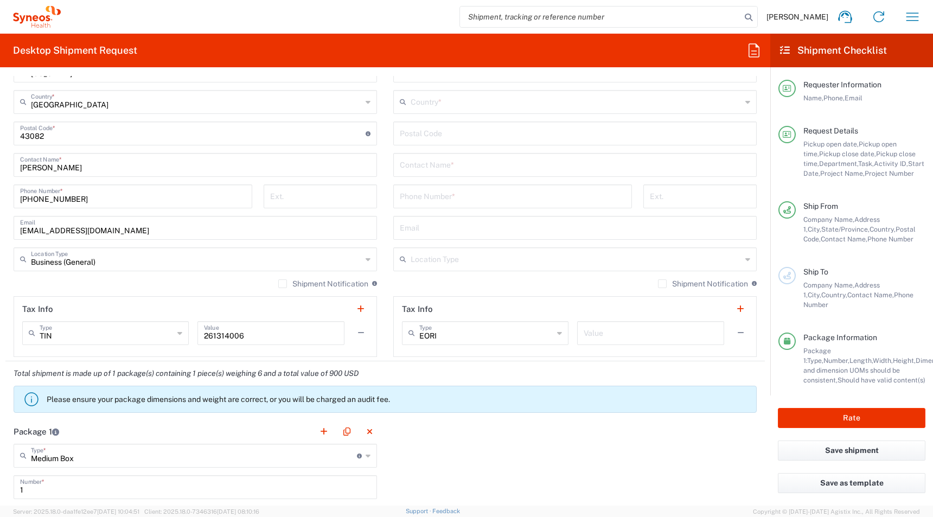
type input "[PERSON_NAME]"
click at [416, 162] on input "text" at bounding box center [575, 164] width 350 height 19
paste input "[PERSON_NAME]"
type input "[PERSON_NAME]"
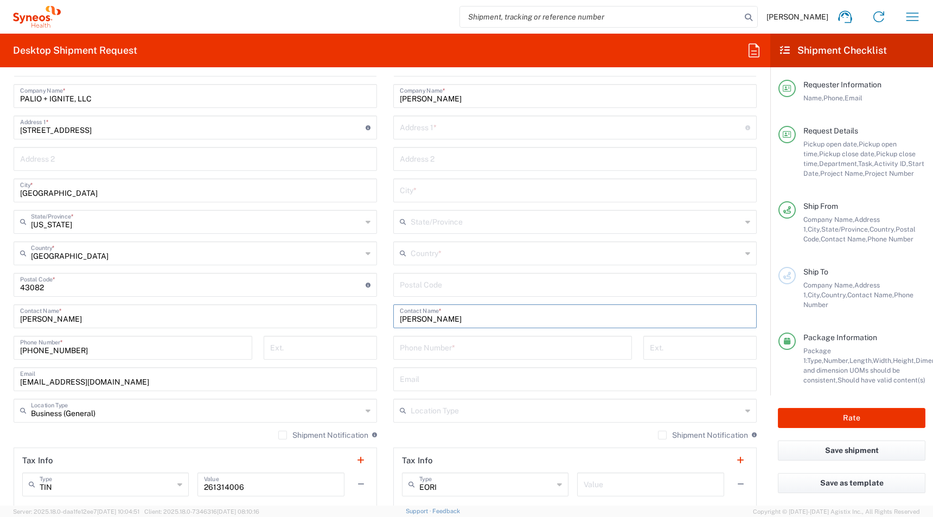
scroll to position [501, 0]
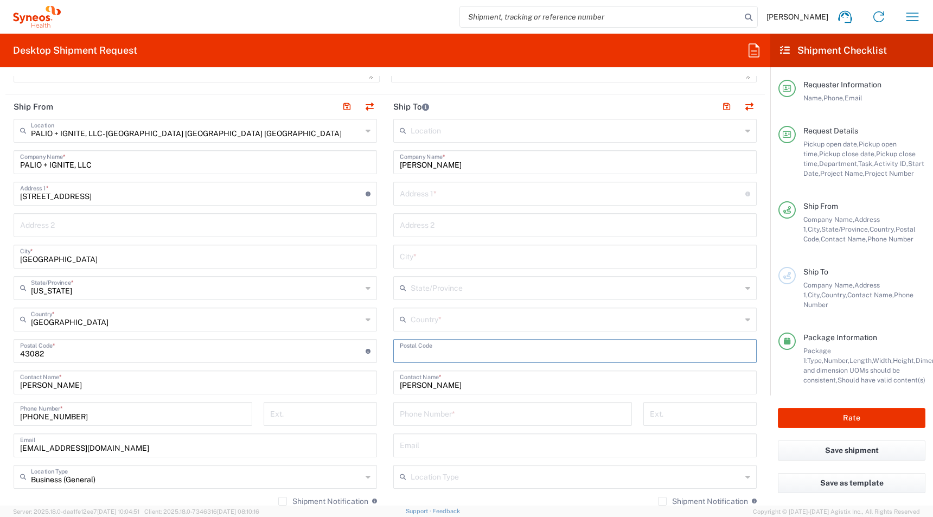
click at [409, 349] on input "undefined" at bounding box center [575, 350] width 350 height 19
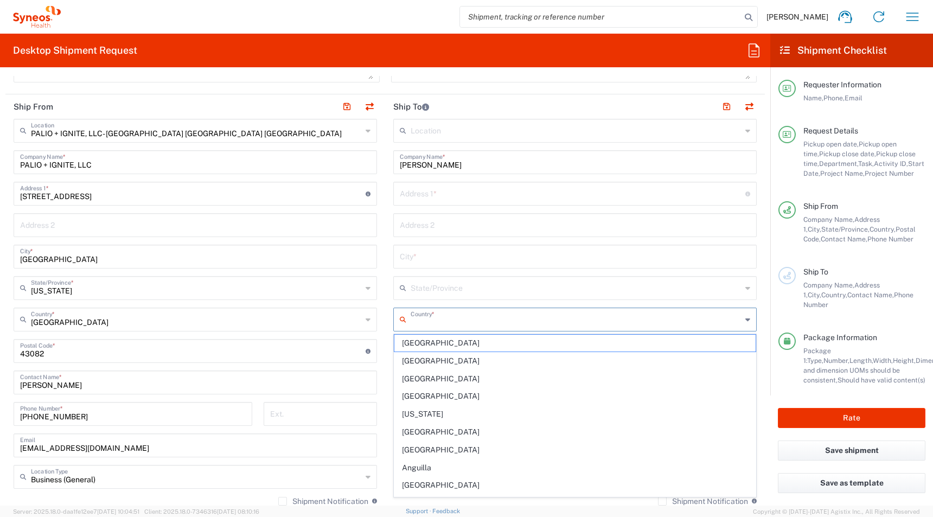
click at [413, 326] on input "text" at bounding box center [576, 318] width 331 height 19
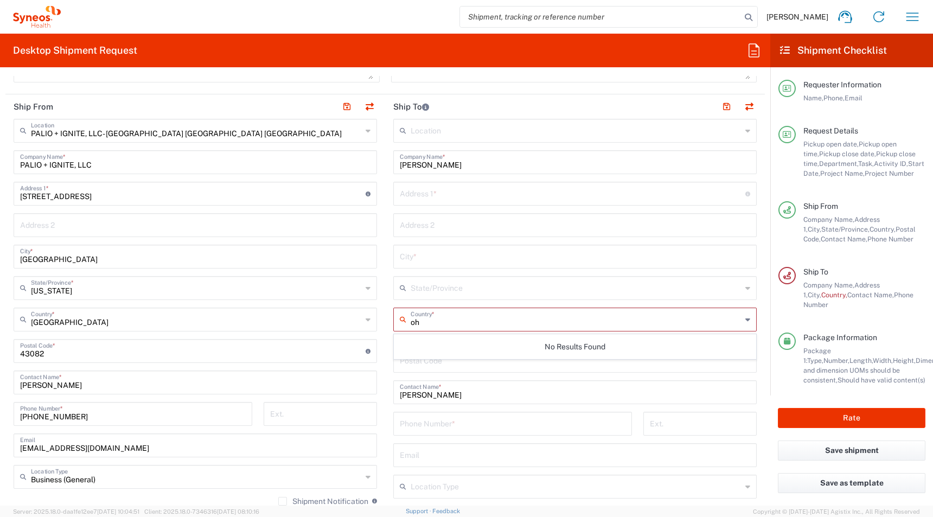
type input "o"
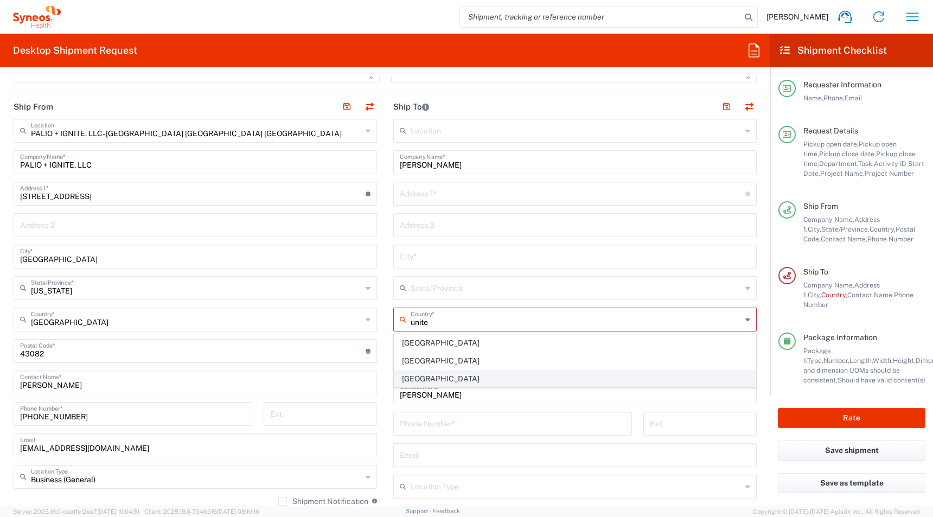
click at [411, 376] on span "[GEOGRAPHIC_DATA]" at bounding box center [574, 378] width 361 height 17
type input "[GEOGRAPHIC_DATA]"
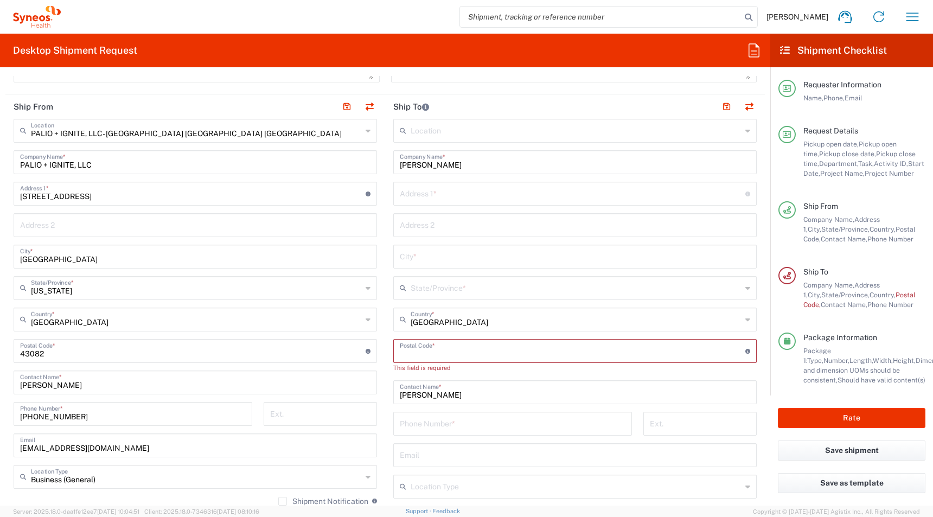
click at [404, 350] on input "undefined" at bounding box center [572, 350] width 345 height 19
click at [407, 291] on icon at bounding box center [405, 287] width 11 height 17
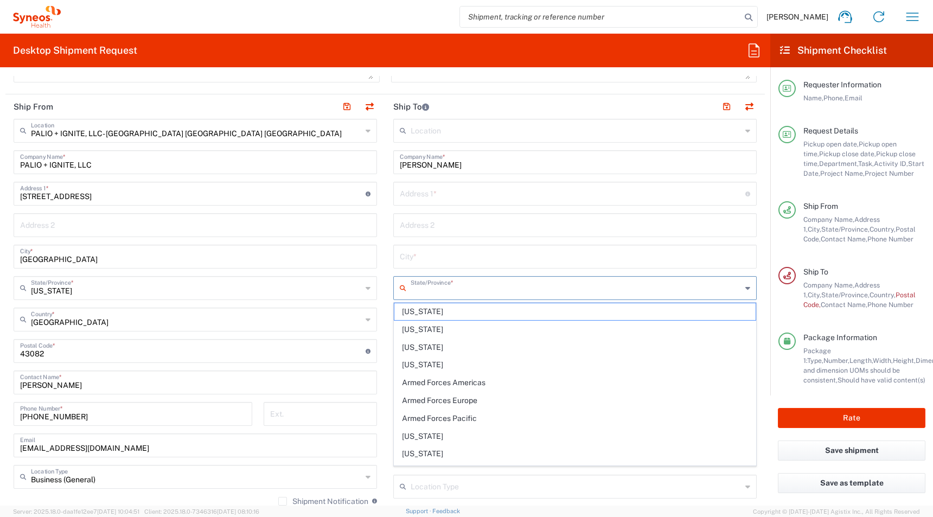
click at [425, 290] on input "text" at bounding box center [576, 287] width 331 height 19
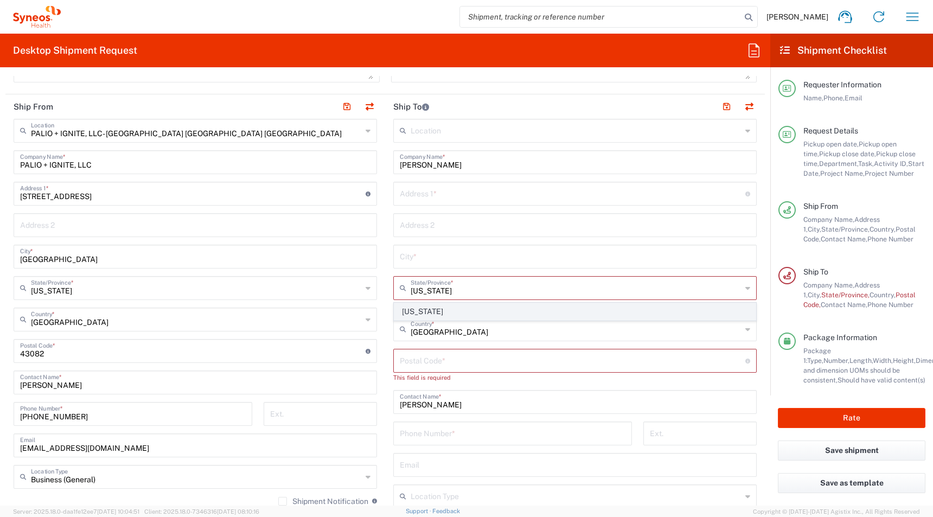
click at [416, 308] on span "[US_STATE]" at bounding box center [574, 311] width 361 height 17
type input "[US_STATE]"
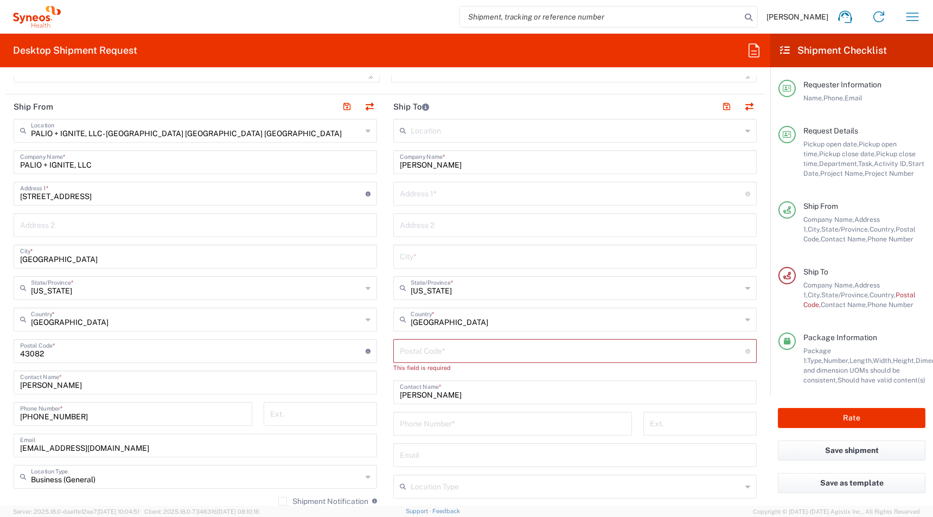
click at [409, 261] on input "text" at bounding box center [575, 255] width 350 height 19
paste input "[GEOGRAPHIC_DATA]"
type input "[GEOGRAPHIC_DATA]"
click at [407, 354] on input "undefined" at bounding box center [572, 350] width 345 height 19
paste input "44054"
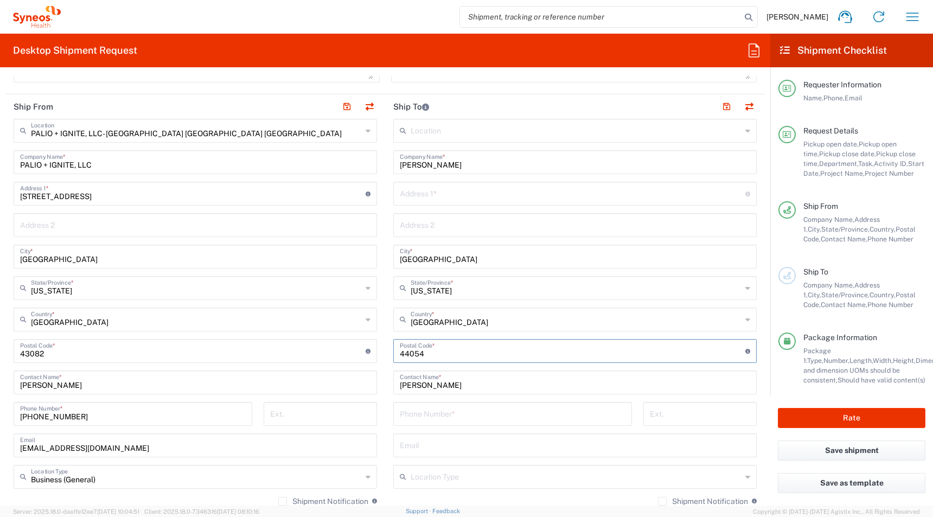
type input "44054"
click at [415, 193] on input "text" at bounding box center [572, 192] width 345 height 19
paste input "[STREET_ADDRESS]"
type input "[STREET_ADDRESS]"
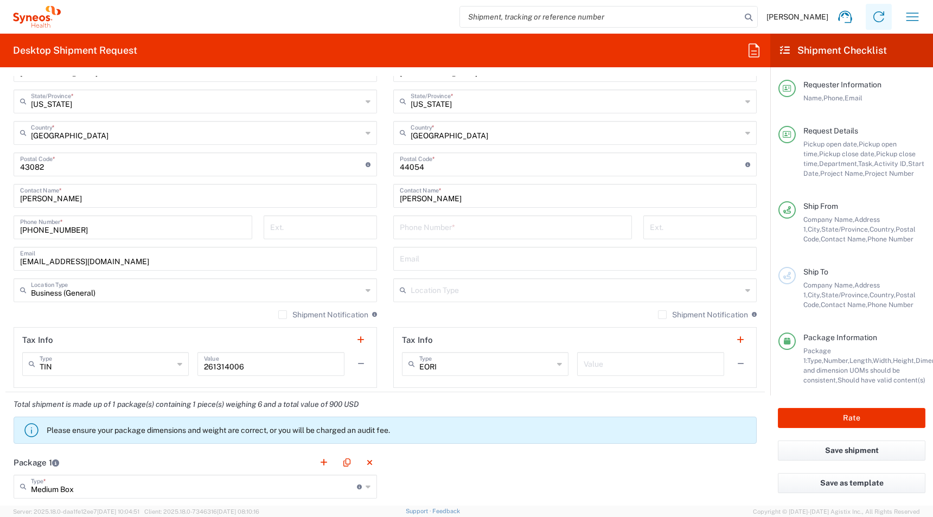
scroll to position [689, 0]
drag, startPoint x: 426, startPoint y: 163, endPoint x: 306, endPoint y: 145, distance: 121.7
click at [306, 145] on div "Ship From PALIO + IGNITE, LLC- [GEOGRAPHIC_DATA] [GEOGRAPHIC_DATA] [GEOGRAPHIC_…" at bounding box center [384, 148] width 759 height 484
paste input "30338"
type input "30338"
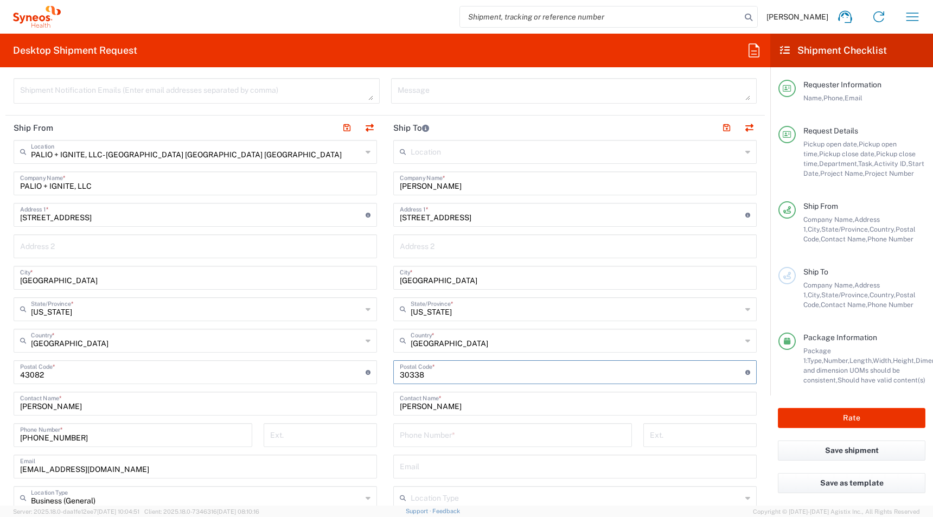
scroll to position [480, 0]
type input "[US_STATE]"
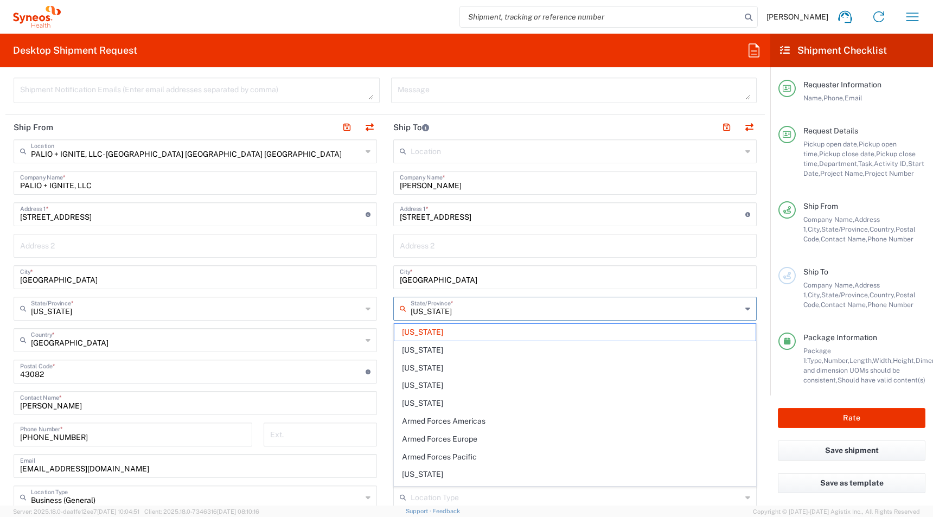
drag, startPoint x: 435, startPoint y: 310, endPoint x: 354, endPoint y: 310, distance: 81.3
click at [355, 310] on div "Ship From PALIO + IGNITE, LLC- [GEOGRAPHIC_DATA] [GEOGRAPHIC_DATA] [GEOGRAPHIC_…" at bounding box center [384, 357] width 759 height 484
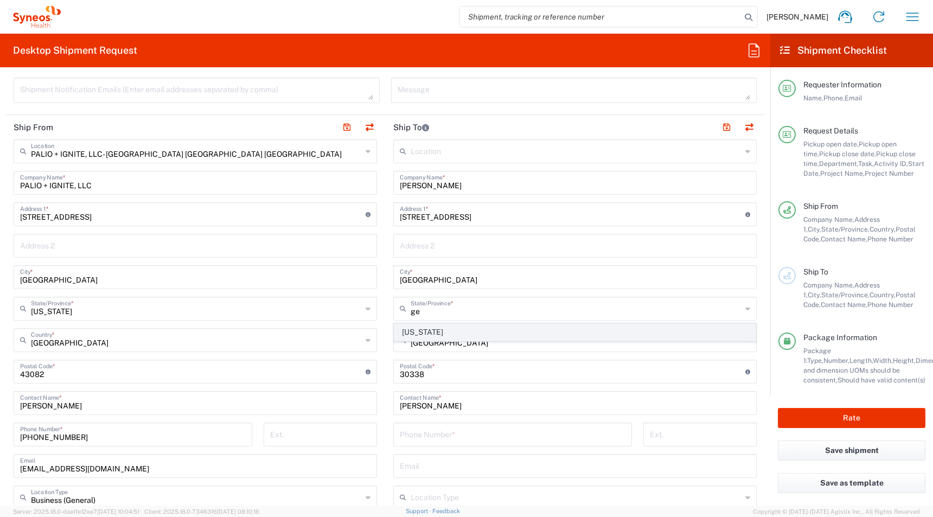
click at [405, 330] on span "[US_STATE]" at bounding box center [574, 332] width 361 height 17
type input "[US_STATE]"
drag, startPoint x: 463, startPoint y: 277, endPoint x: 347, endPoint y: 275, distance: 115.5
click at [351, 275] on div "Ship From PALIO + IGNITE, LLC- [GEOGRAPHIC_DATA] [GEOGRAPHIC_DATA] [GEOGRAPHIC_…" at bounding box center [384, 357] width 759 height 484
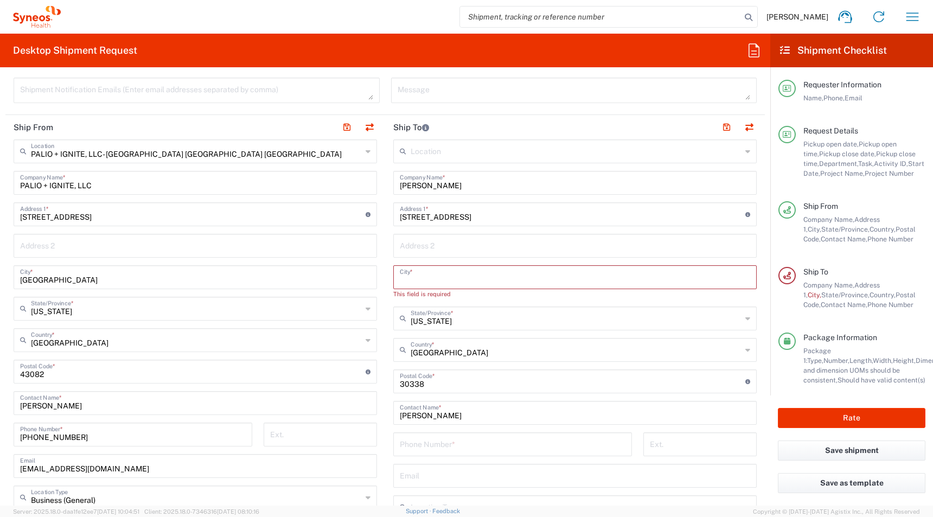
paste input "GA"
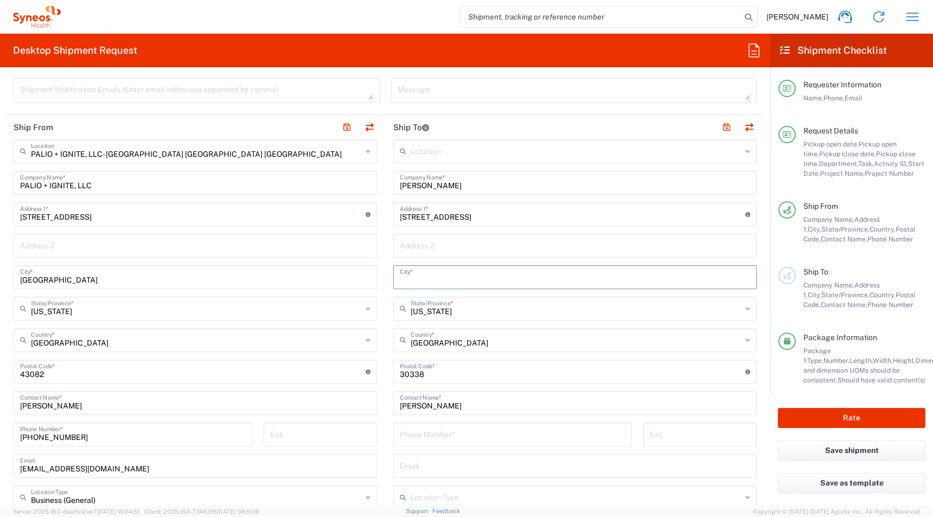
type input "GA"
drag, startPoint x: 417, startPoint y: 279, endPoint x: 435, endPoint y: 127, distance: 152.9
click at [390, 279] on main "Location [PERSON_NAME] LLC-[GEOGRAPHIC_DATA] [GEOGRAPHIC_DATA] [GEOGRAPHIC_DATA…" at bounding box center [575, 367] width 380 height 456
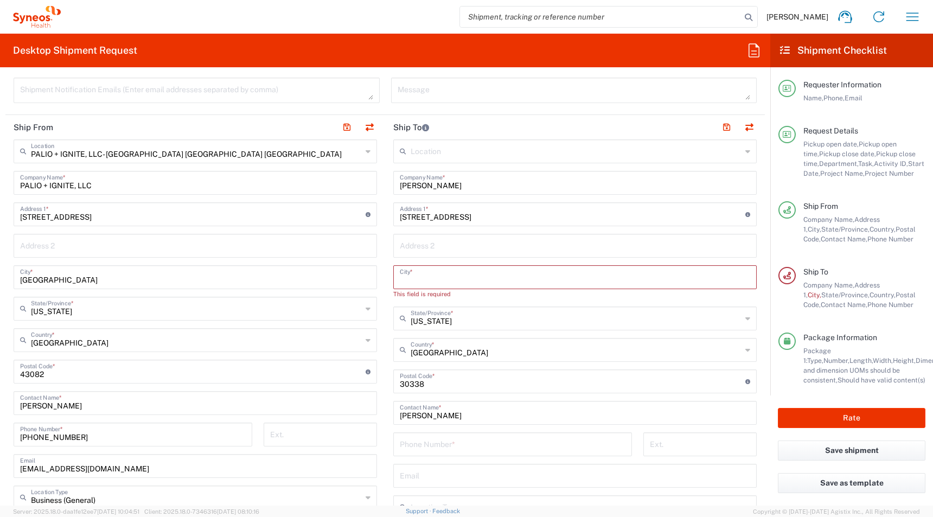
click at [419, 278] on input "text" at bounding box center [575, 276] width 350 height 19
paste input "Dunwoody"
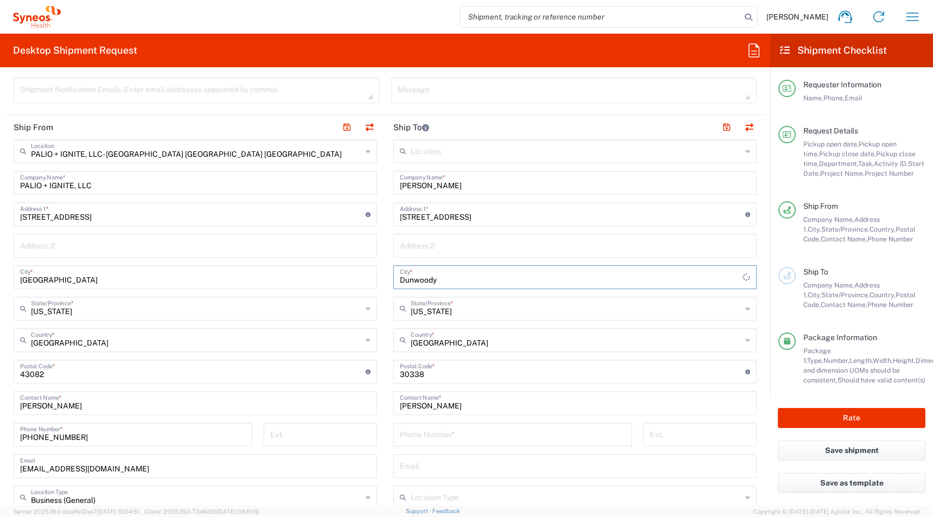
type input "Dunwoody"
drag, startPoint x: 465, startPoint y: 222, endPoint x: 258, endPoint y: 209, distance: 207.6
click at [258, 209] on div "Ship From PALIO + IGNITE, LLC- [GEOGRAPHIC_DATA] [GEOGRAPHIC_DATA] [GEOGRAPHIC_…" at bounding box center [384, 357] width 759 height 484
paste input "[STREET_ADDRESS]"
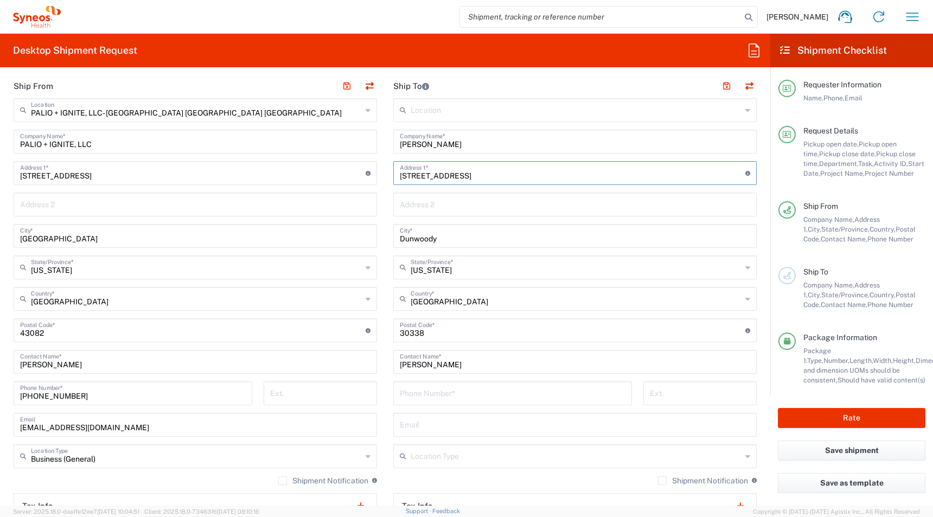
scroll to position [526, 0]
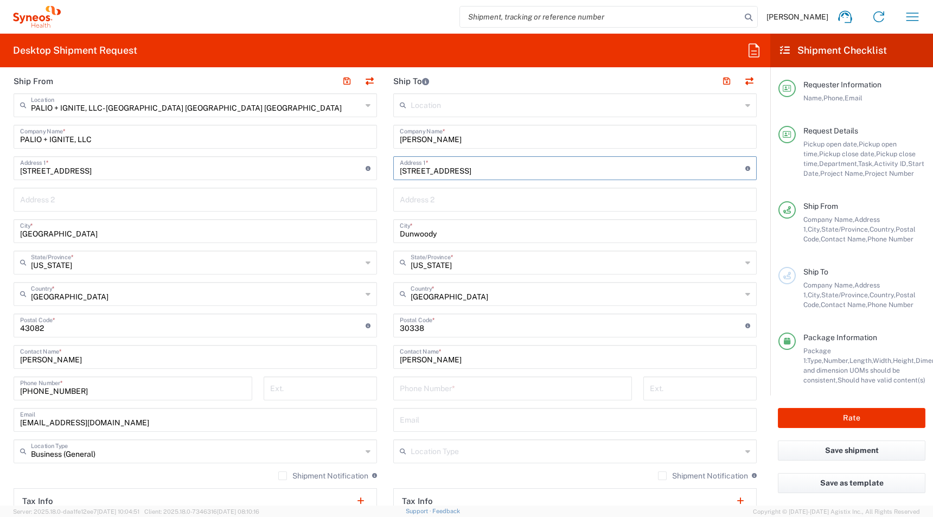
type input "[STREET_ADDRESS]"
click at [417, 381] on input "tel" at bounding box center [513, 387] width 226 height 19
click at [413, 389] on input "tel" at bounding box center [513, 387] width 226 height 19
paste input "+ 9175389676"
type input "+ 9175389676"
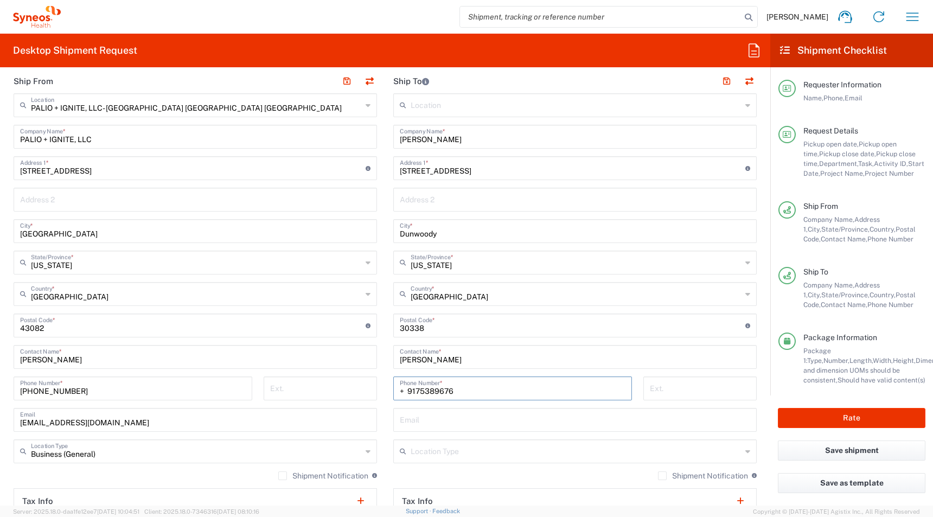
click at [406, 419] on input "text" at bounding box center [575, 418] width 350 height 19
paste input "[EMAIL_ADDRESS][DOMAIN_NAME]"
type input "[EMAIL_ADDRESS][DOMAIN_NAME]"
click at [429, 451] on input "text" at bounding box center [576, 450] width 331 height 19
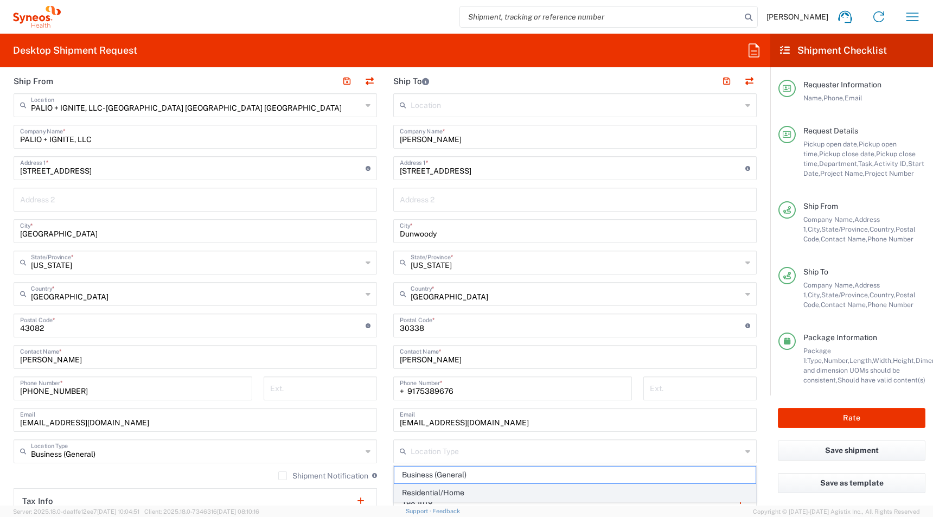
click at [409, 490] on span "Residential/Home" at bounding box center [574, 492] width 361 height 17
type input "Residential/Home"
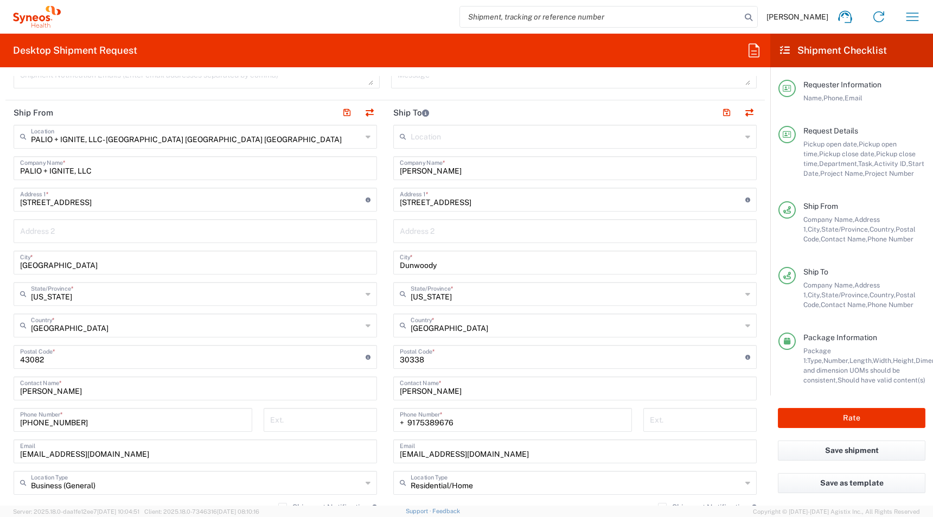
scroll to position [495, 0]
click at [821, 410] on button "Rate" at bounding box center [852, 418] width 148 height 20
type input "4510 DEPARTMENTAL EXPENSE"
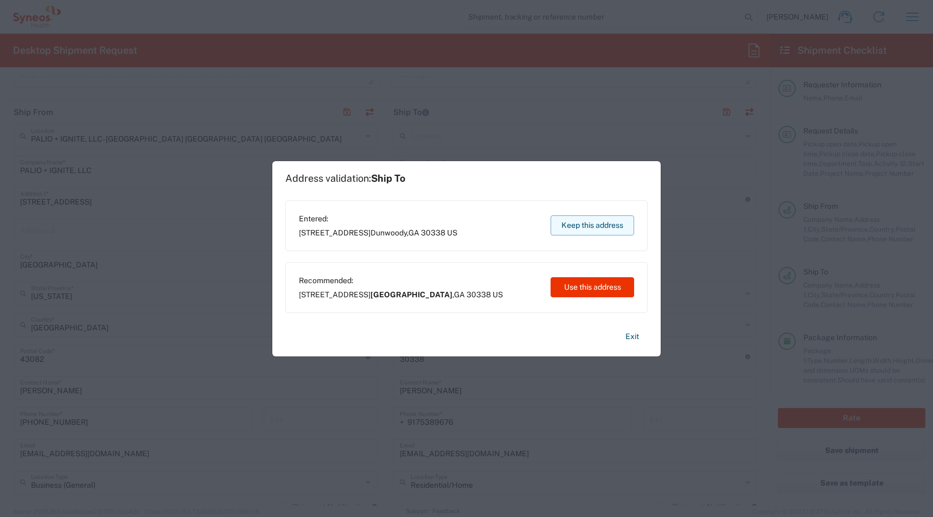
click at [567, 222] on button "Keep this address" at bounding box center [592, 225] width 84 height 20
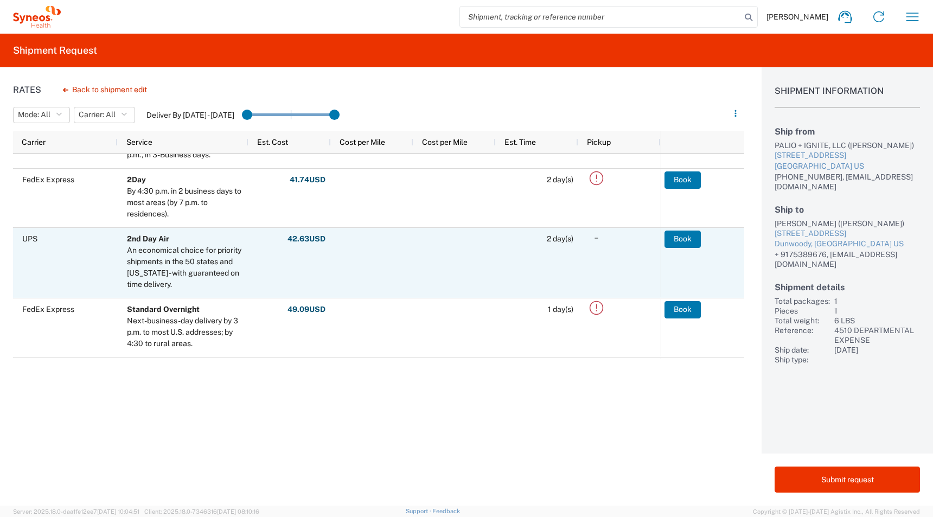
scroll to position [45, 0]
click at [676, 240] on button "Book" at bounding box center [683, 238] width 36 height 17
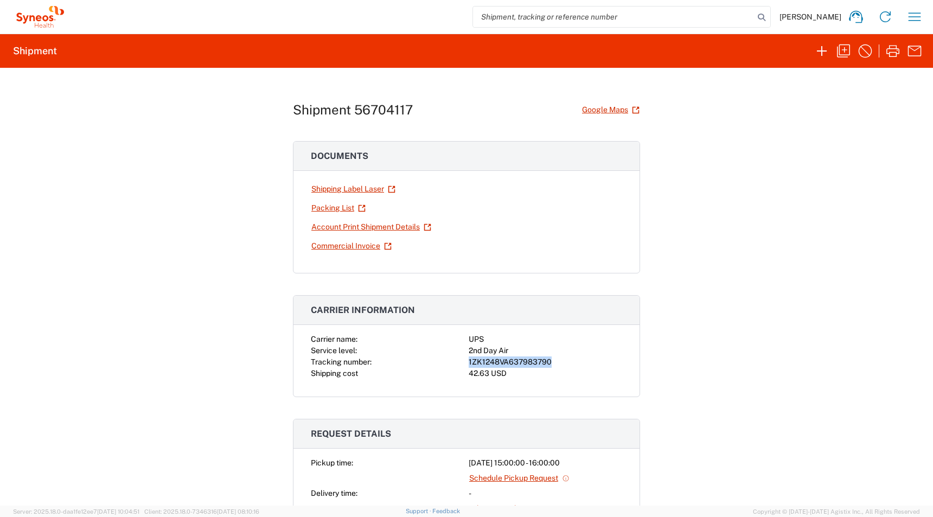
drag, startPoint x: 465, startPoint y: 362, endPoint x: 563, endPoint y: 364, distance: 97.6
click at [563, 364] on div "Carrier name: UPS Service level: 2nd Day Air Tracking number: 1ZK1248VA63798379…" at bounding box center [466, 357] width 311 height 46
copy div "1ZK1248VA637983790"
click at [323, 187] on link "Shipping Label Laser" at bounding box center [353, 188] width 85 height 19
